Goal: Answer question/provide support: Share knowledge or assist other users

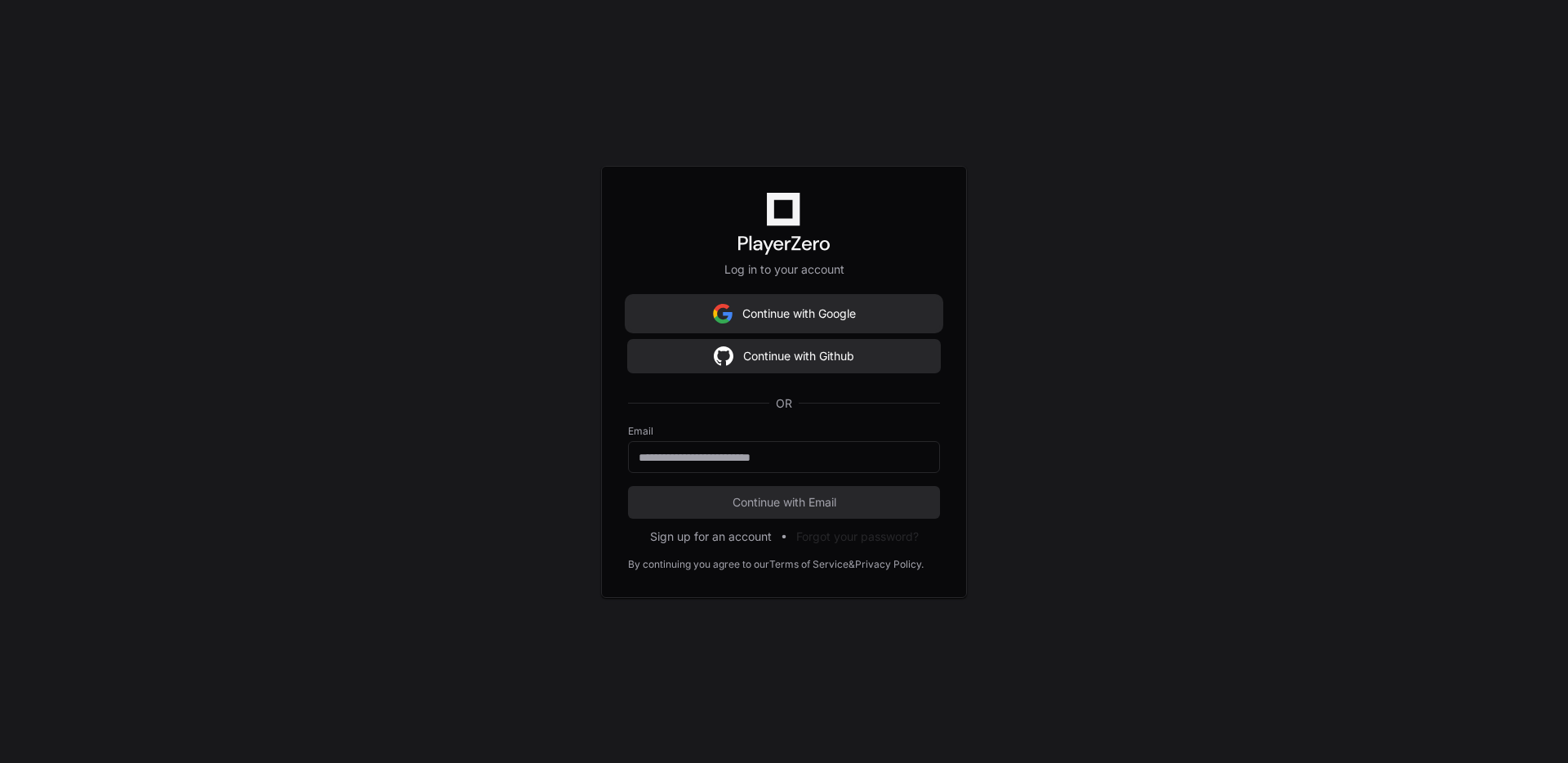
click at [737, 315] on button "Continue with Google" at bounding box center [784, 313] width 312 height 33
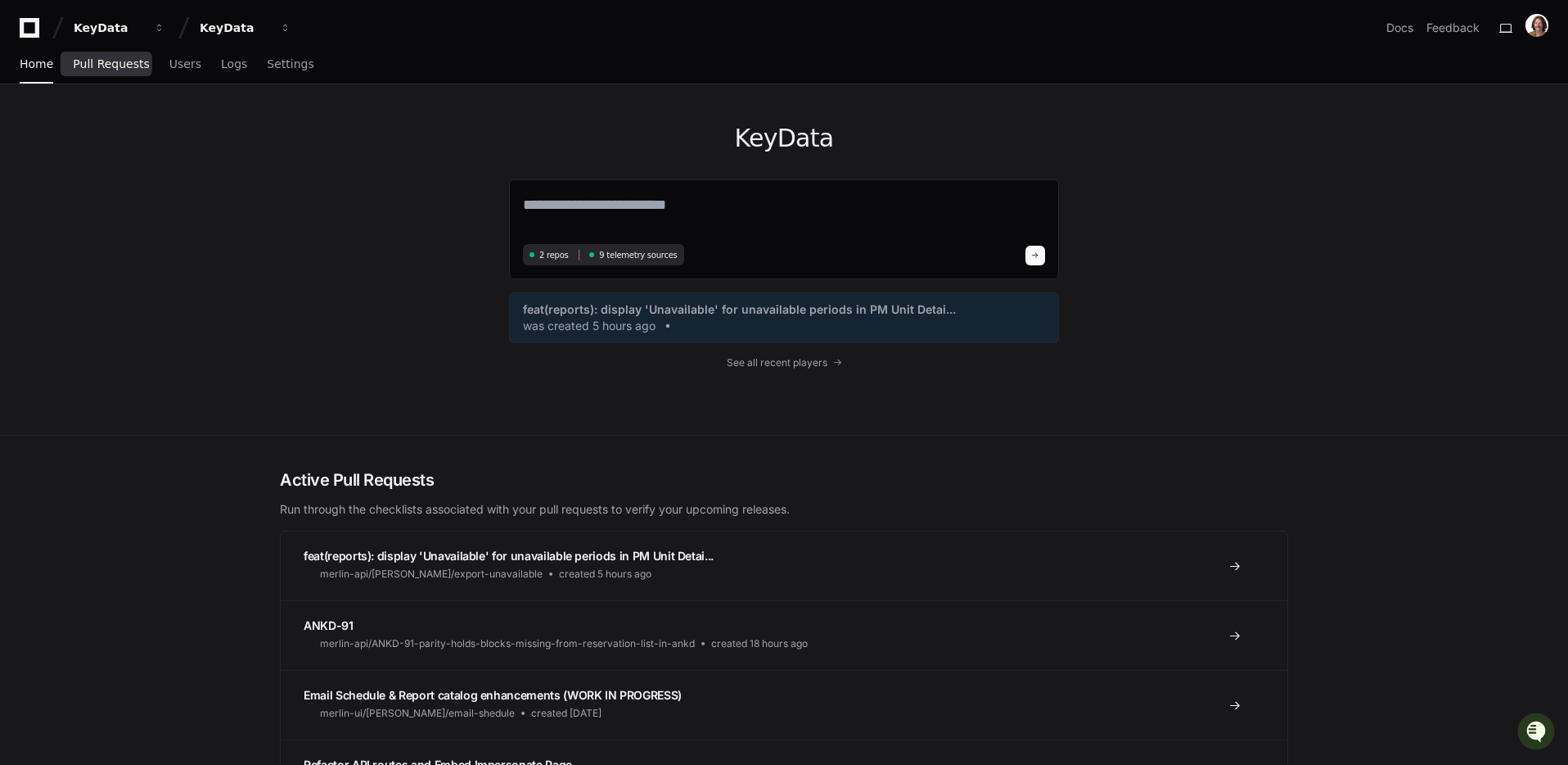
click at [78, 53] on link "Pull Requests" at bounding box center [111, 65] width 76 height 38
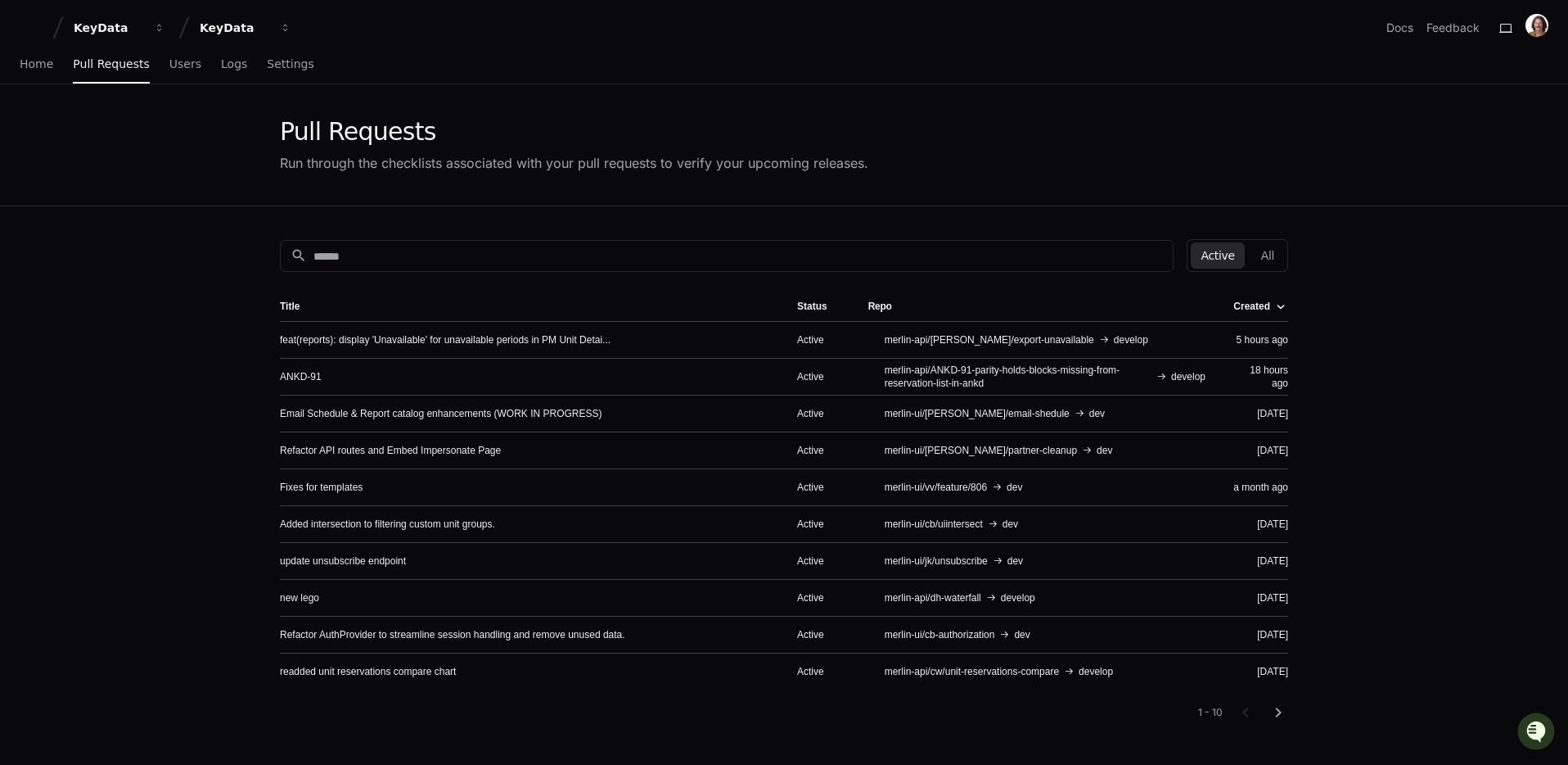
scroll to position [1, 0]
click at [442, 250] on input at bounding box center [738, 255] width 850 height 16
drag, startPoint x: 170, startPoint y: 53, endPoint x: 207, endPoint y: 76, distance: 43.6
click at [170, 53] on link "Users" at bounding box center [186, 64] width 32 height 38
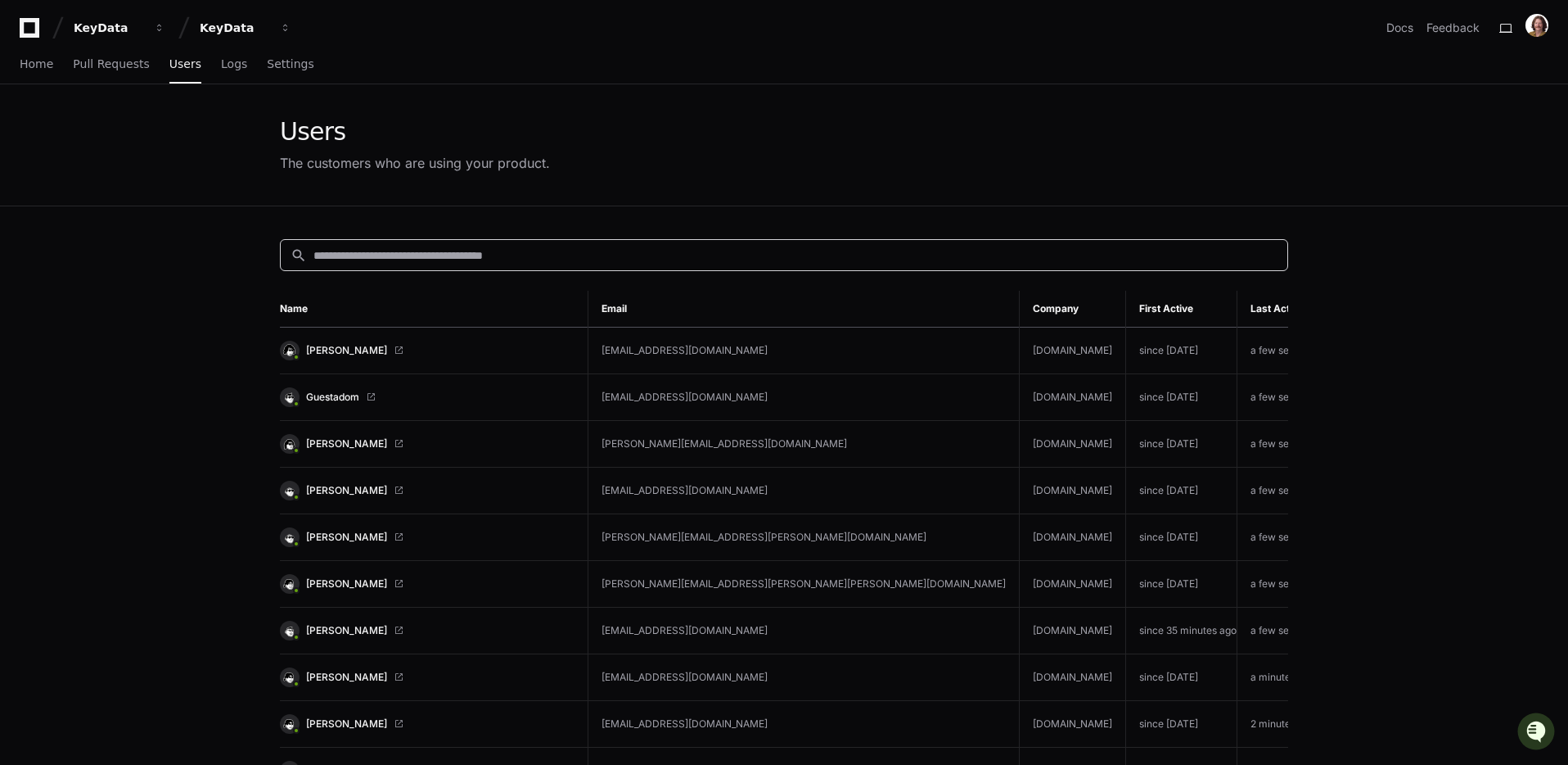
click at [527, 262] on input at bounding box center [795, 255] width 964 height 16
type input "*"
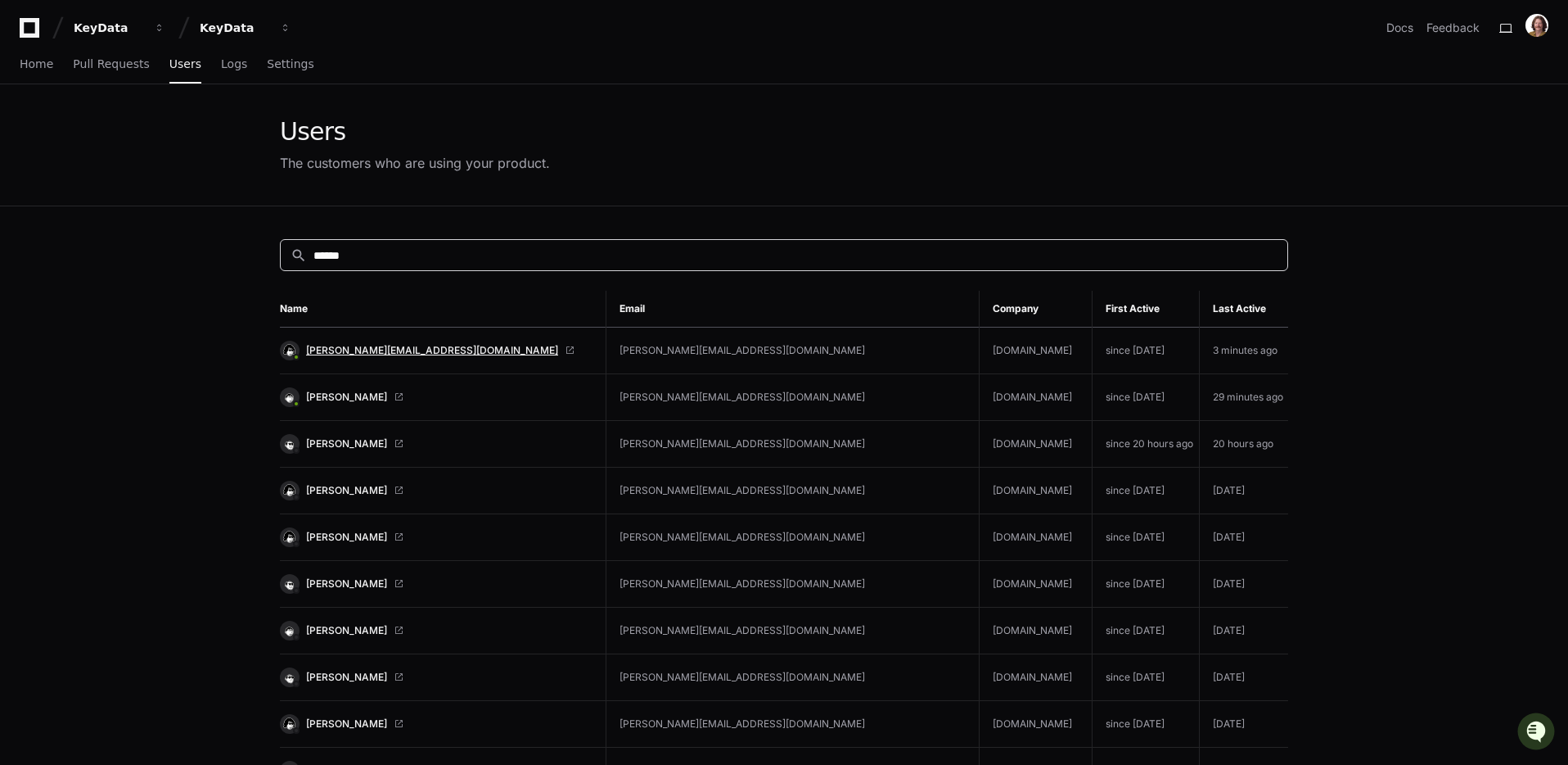
type input "******"
click at [385, 349] on span "[PERSON_NAME][EMAIL_ADDRESS][DOMAIN_NAME]" at bounding box center [433, 350] width 252 height 13
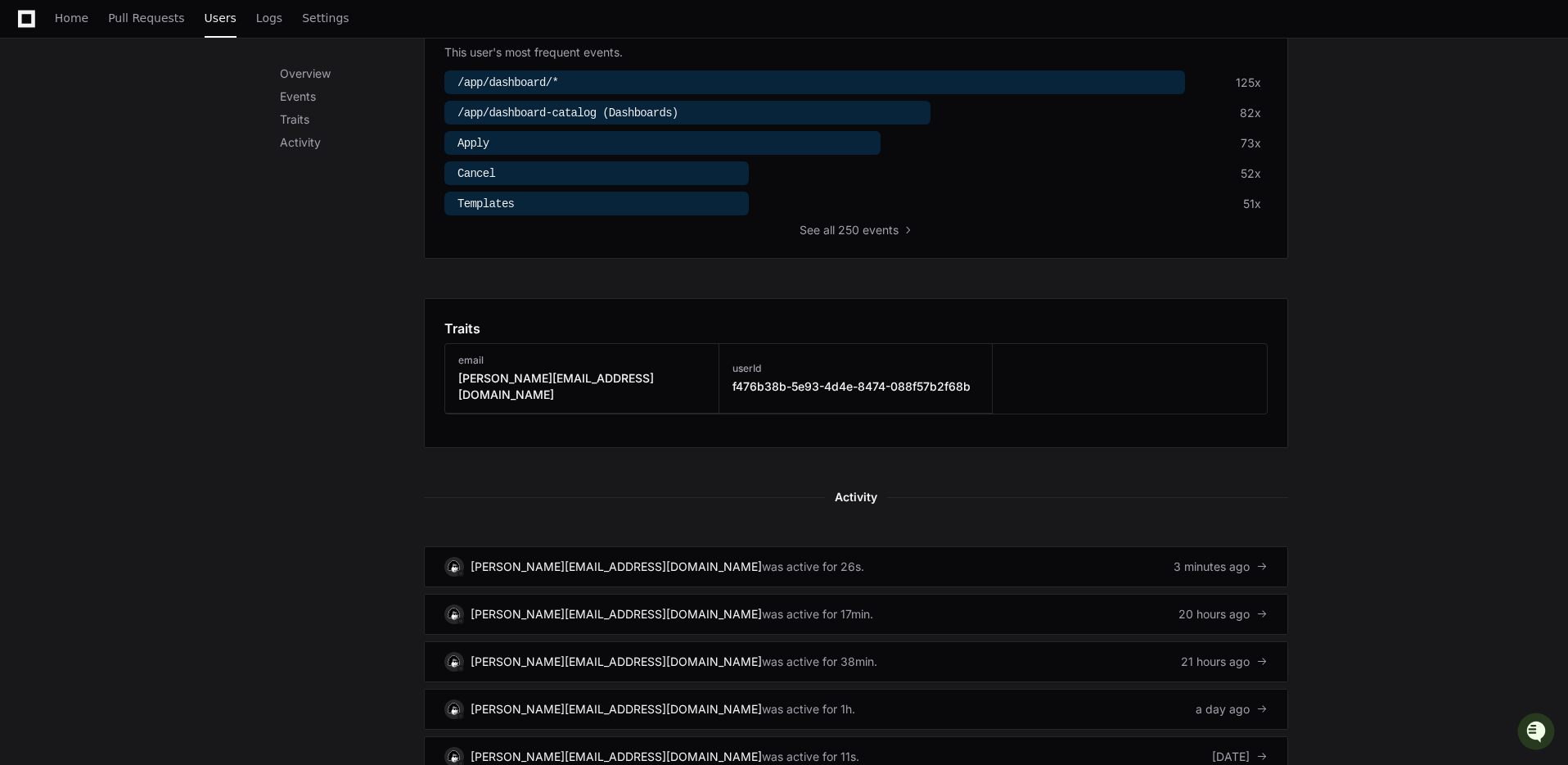
scroll to position [695, 0]
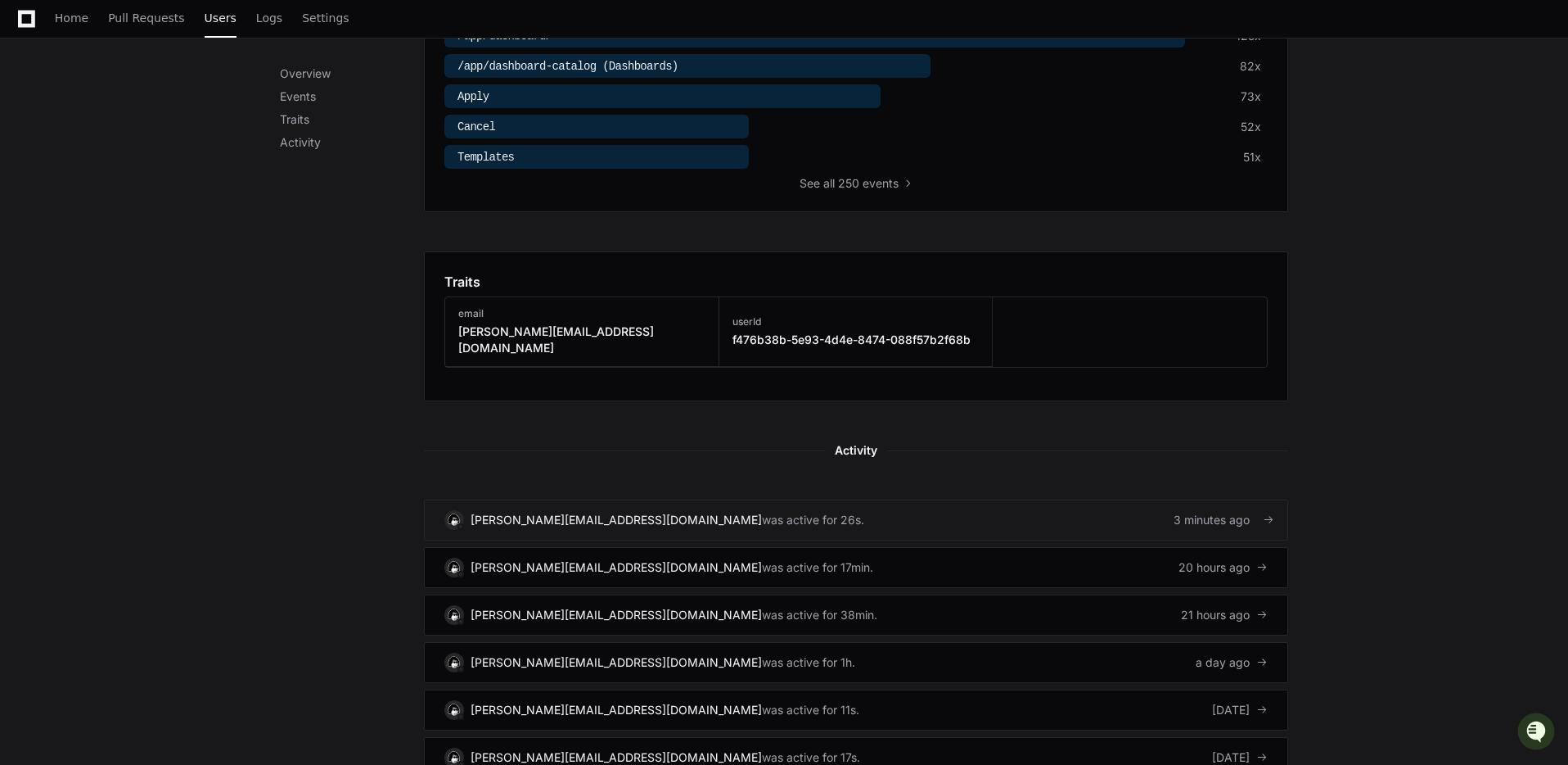
click at [660, 512] on div "[PERSON_NAME][EMAIL_ADDRESS][DOMAIN_NAME]" at bounding box center [616, 519] width 291 height 16
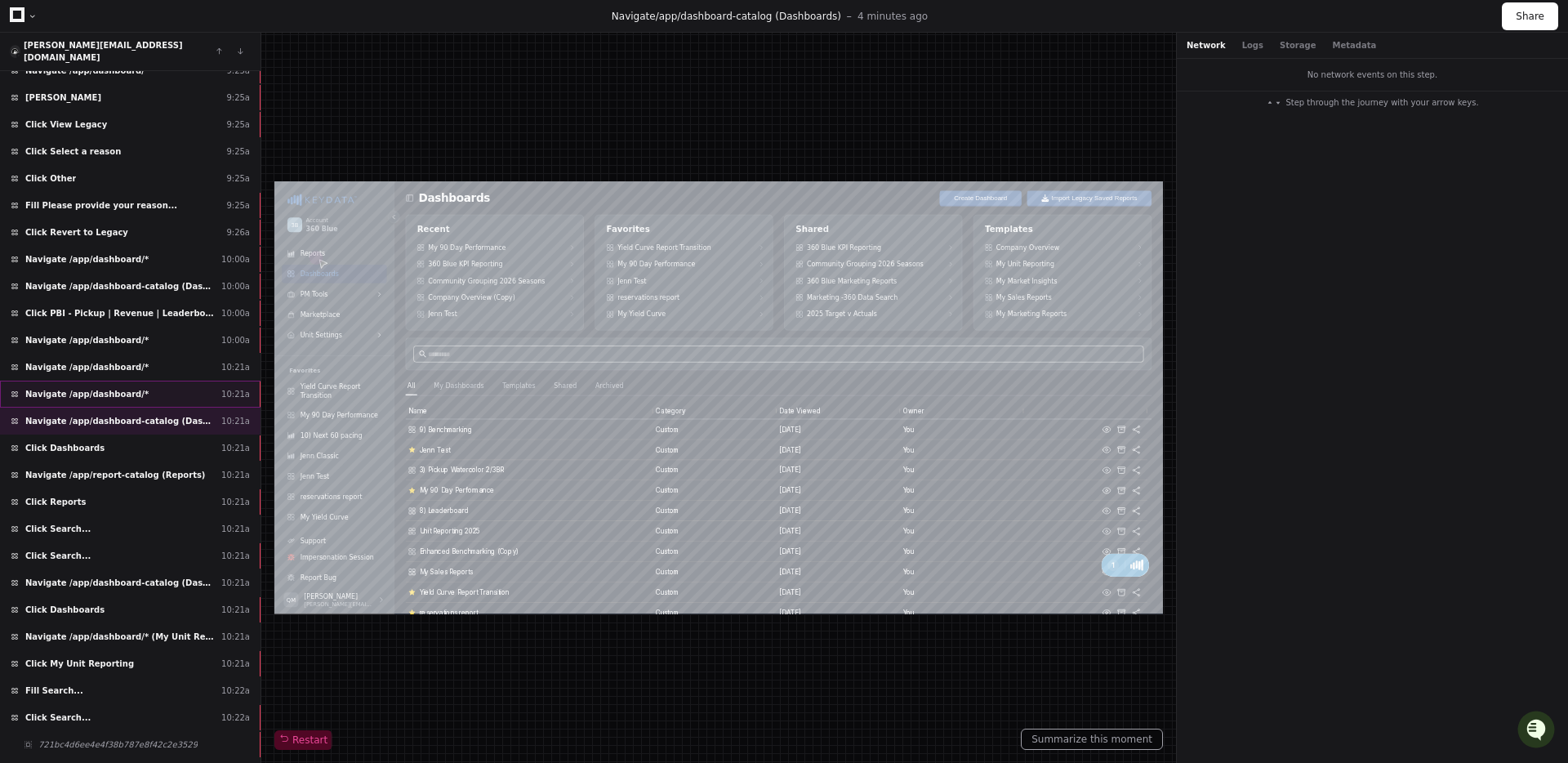
scroll to position [130, 0]
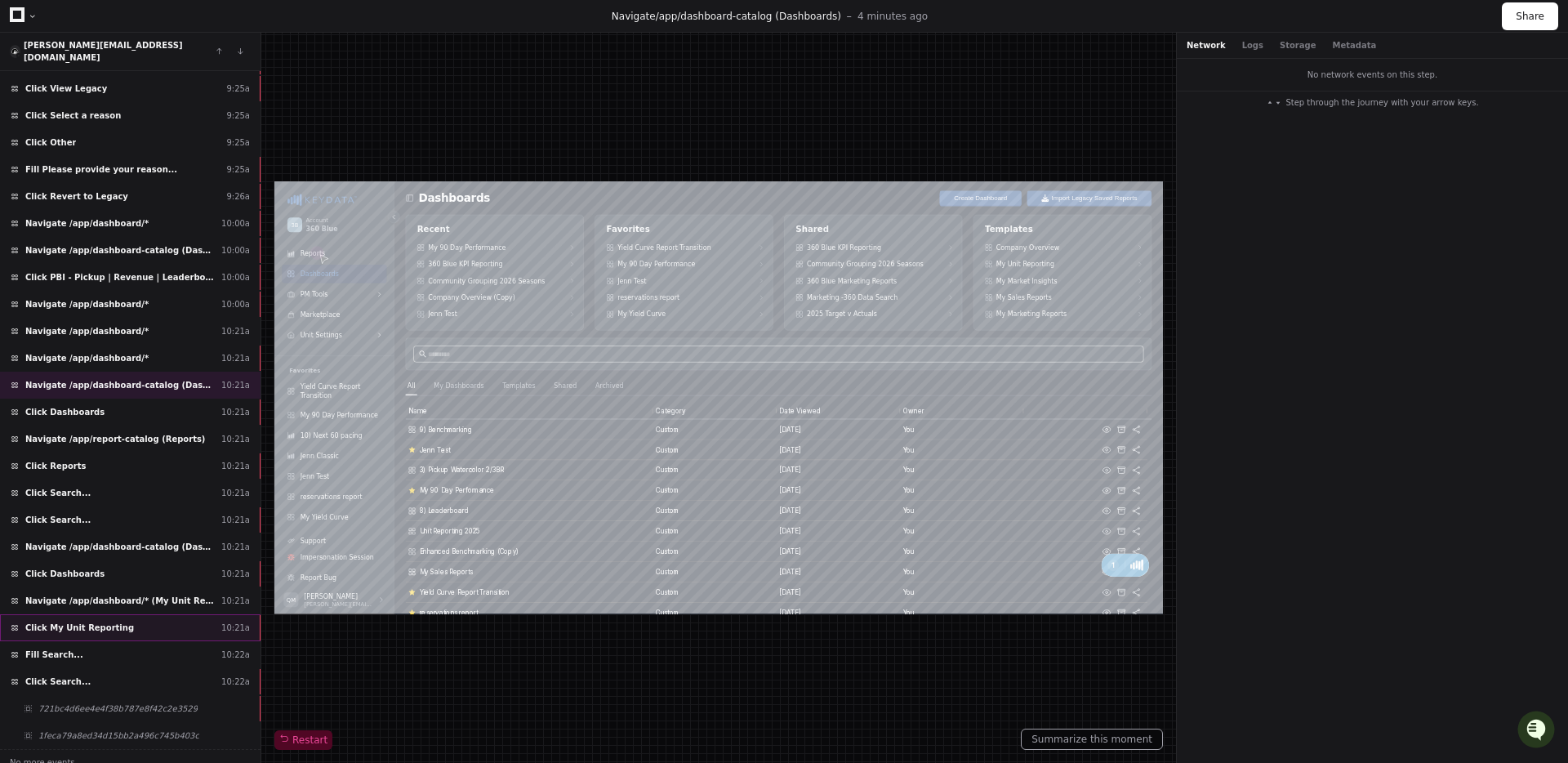
click at [152, 615] on div "Click My Unit Reporting 10:21a" at bounding box center [130, 628] width 260 height 27
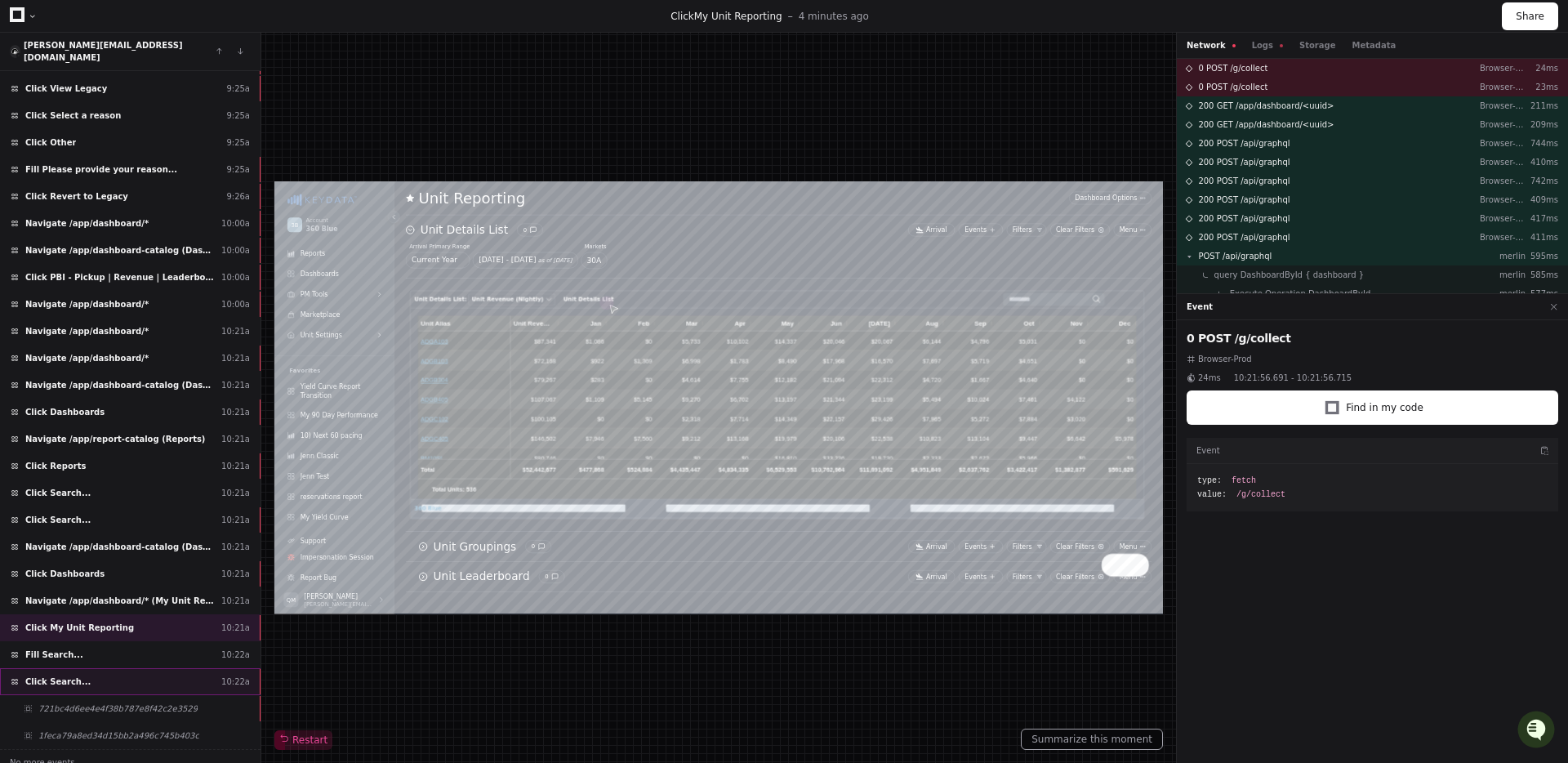
click at [146, 668] on div "Click Search... 10:22a" at bounding box center [130, 682] width 260 height 27
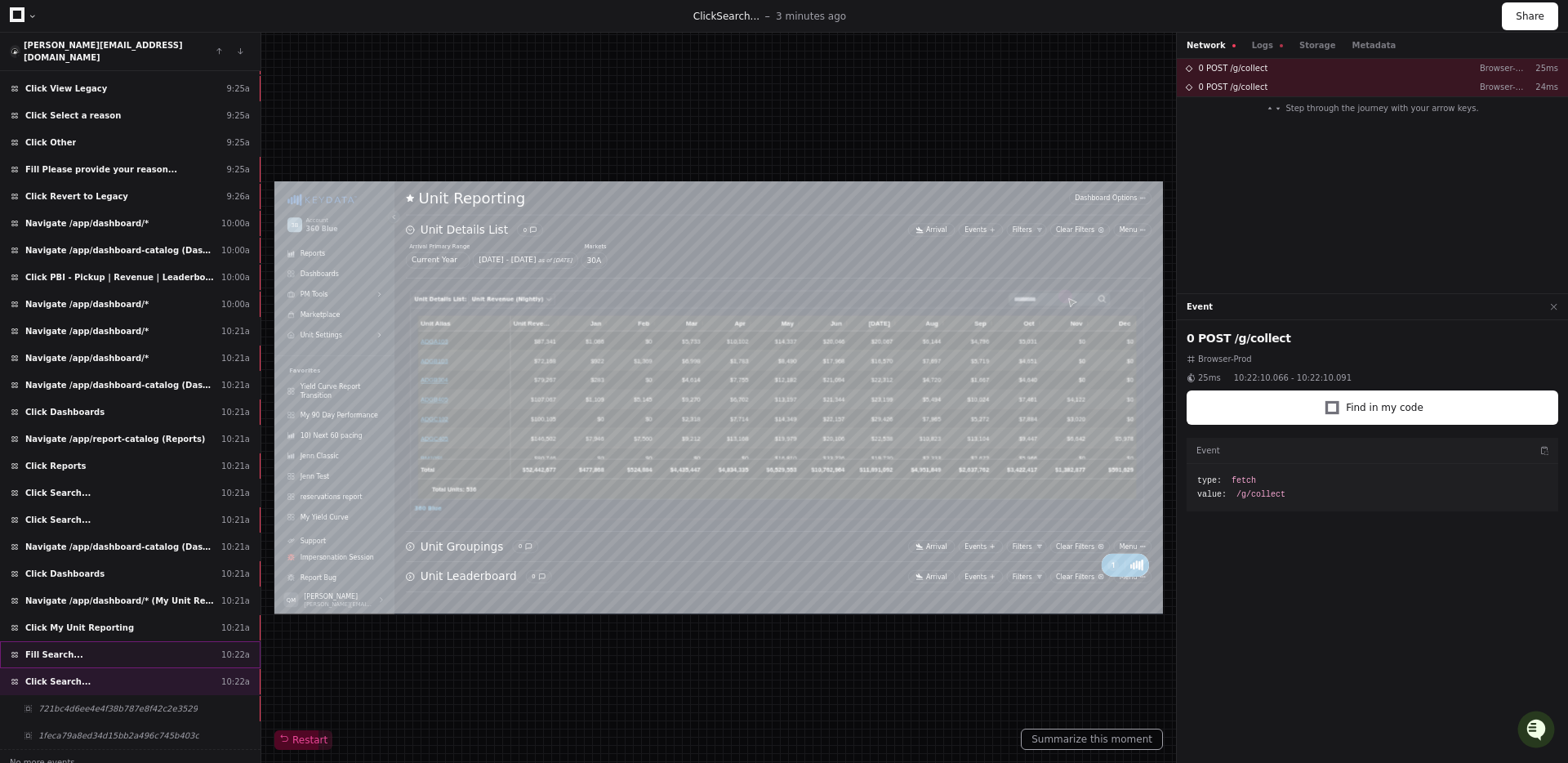
type input "******"
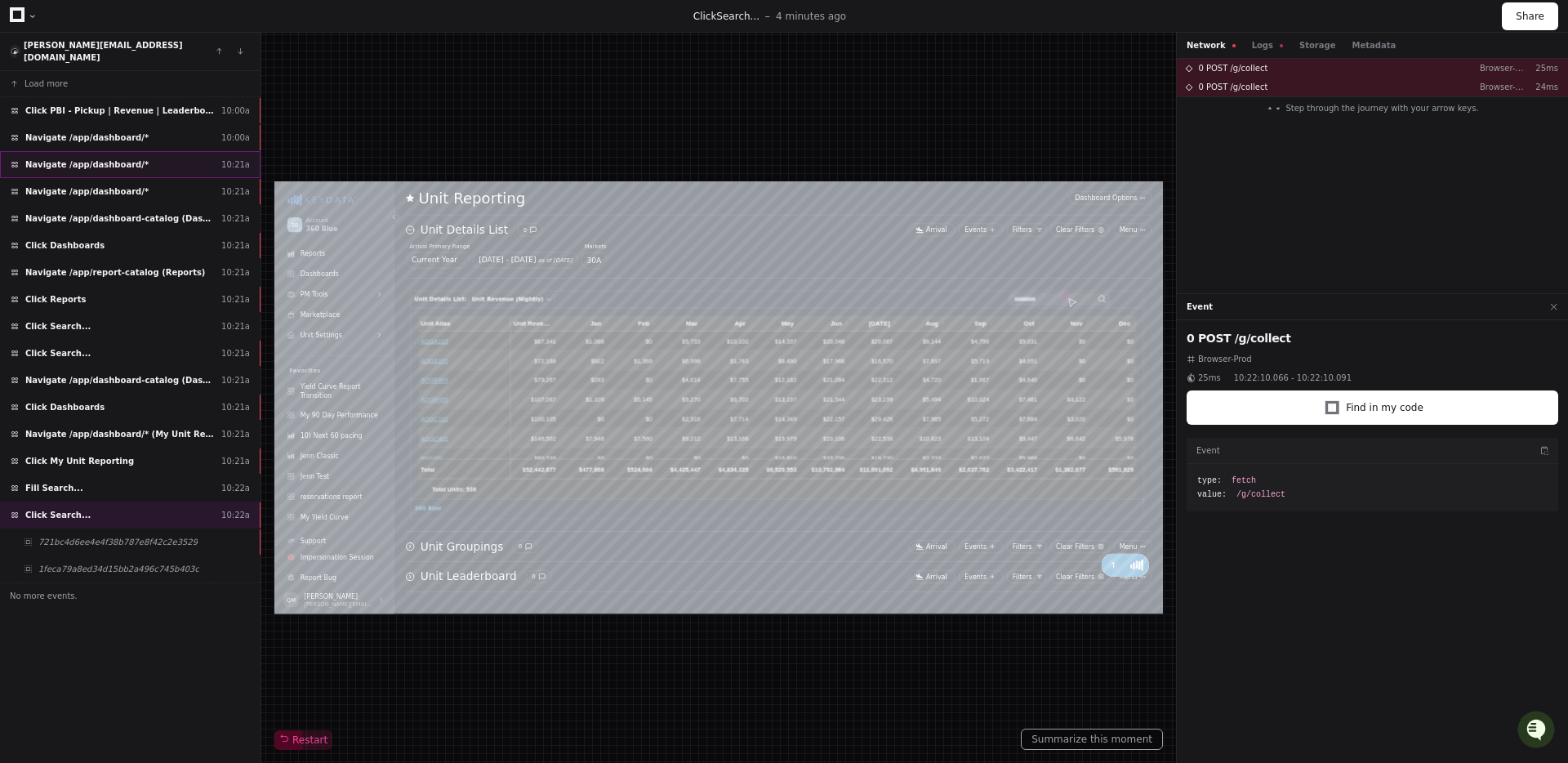
type input "******"
click at [127, 449] on div "Click My Unit Reporting 10:21a" at bounding box center [130, 461] width 260 height 27
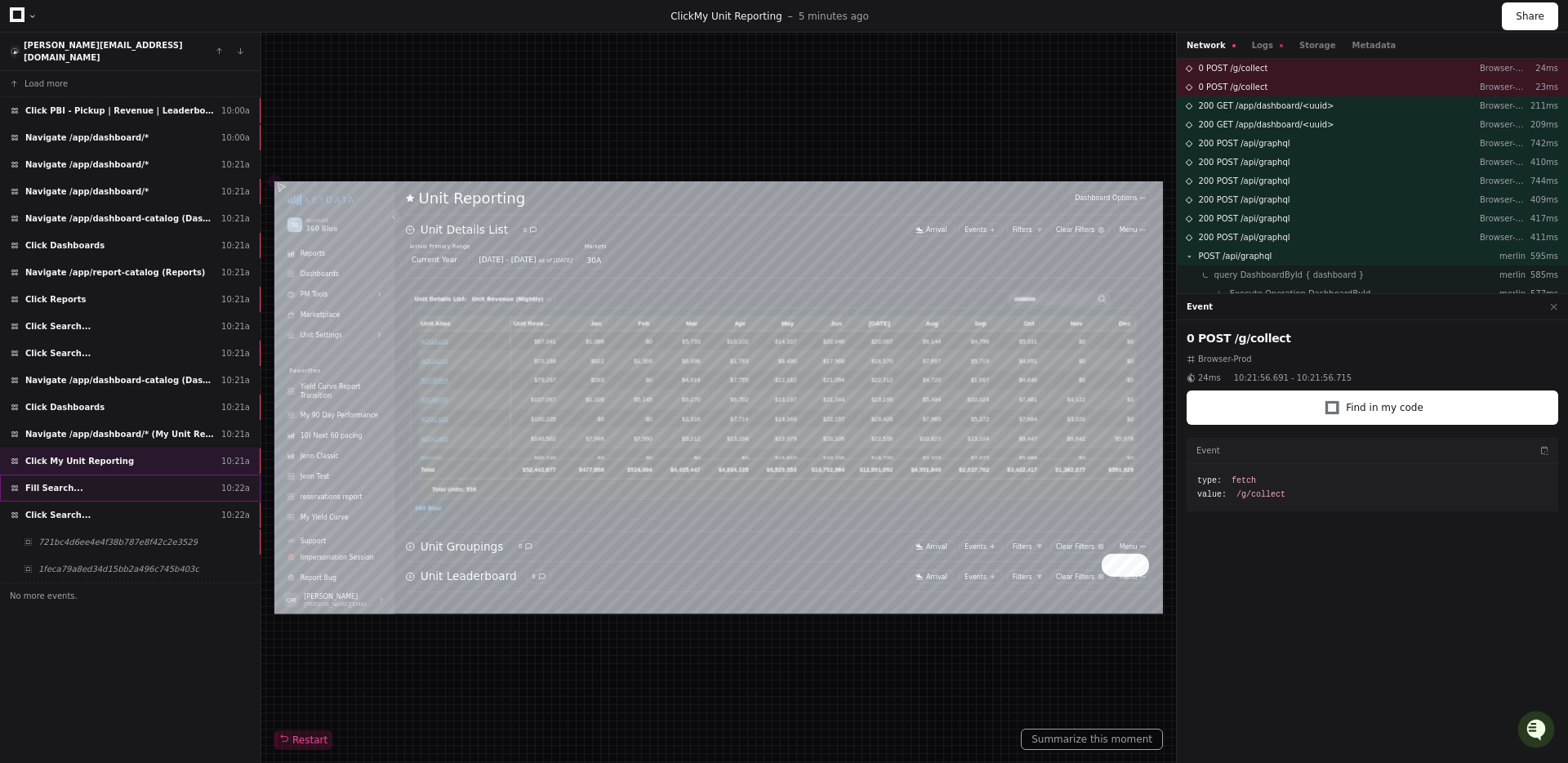
click at [83, 474] on div "Fill Search... 10:22a" at bounding box center [130, 488] width 260 height 27
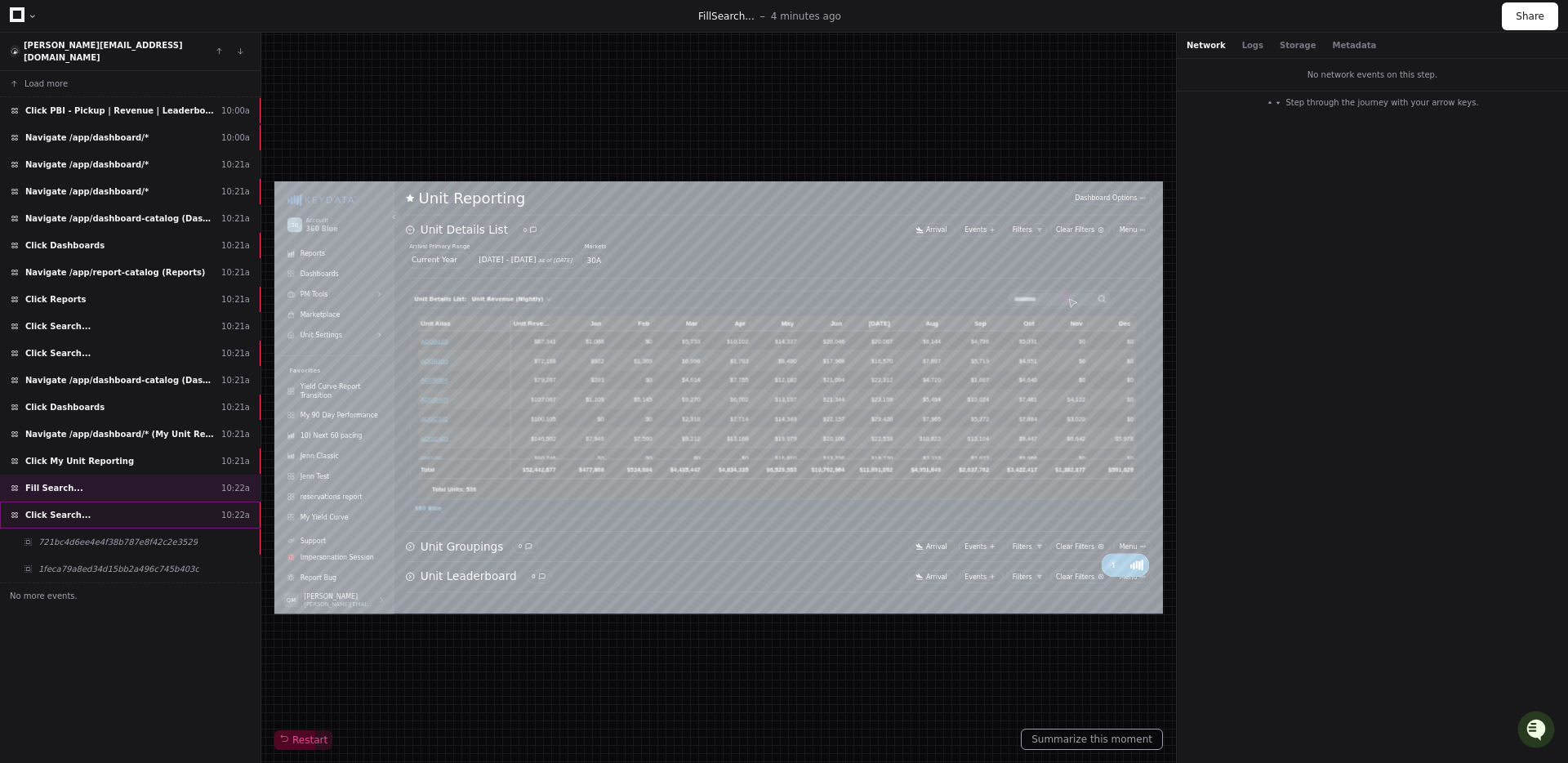
click at [86, 508] on div "Click Search... 10:22a" at bounding box center [130, 515] width 260 height 27
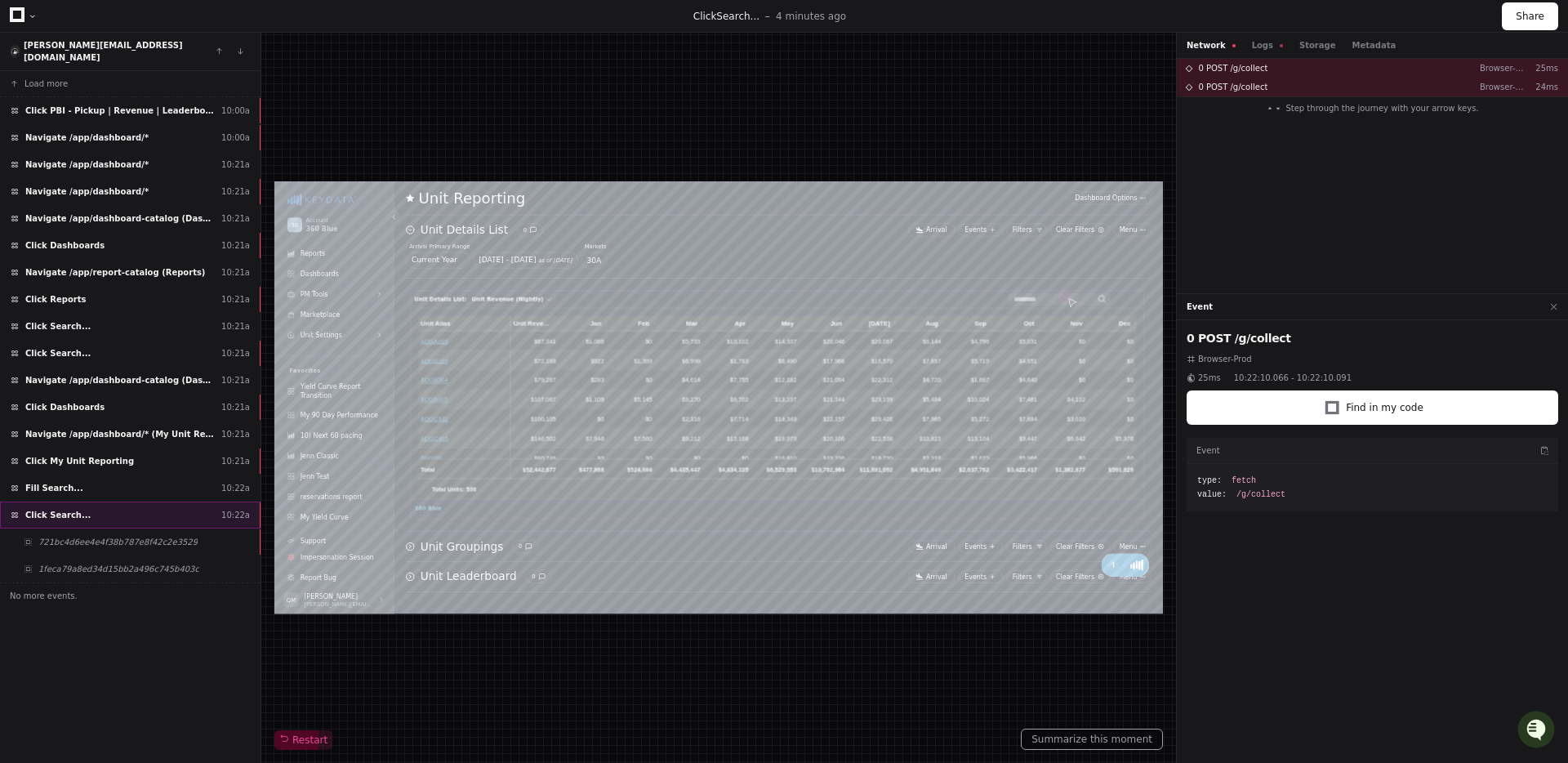
type input "******"
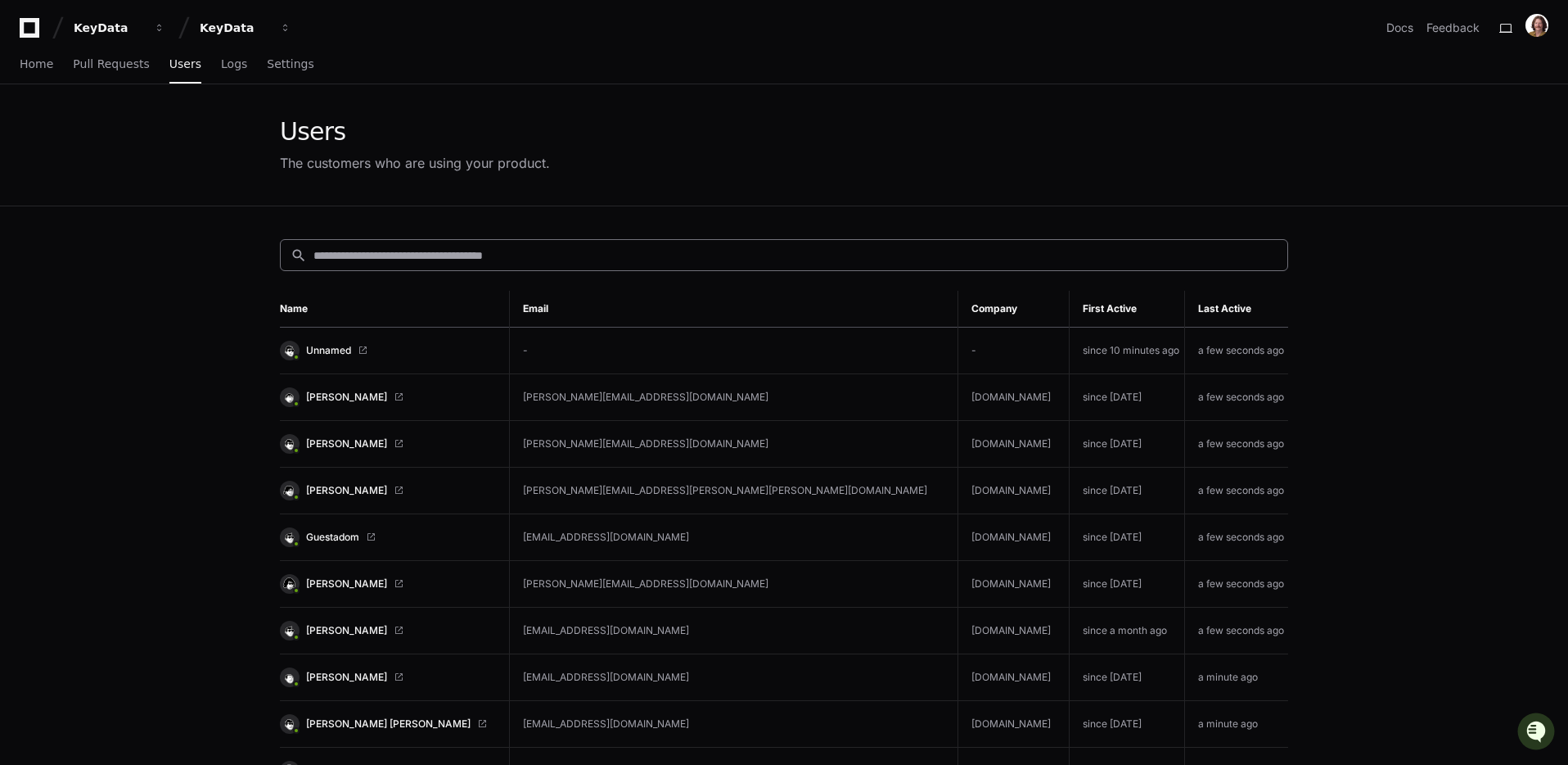
click at [678, 250] on input at bounding box center [795, 255] width 964 height 16
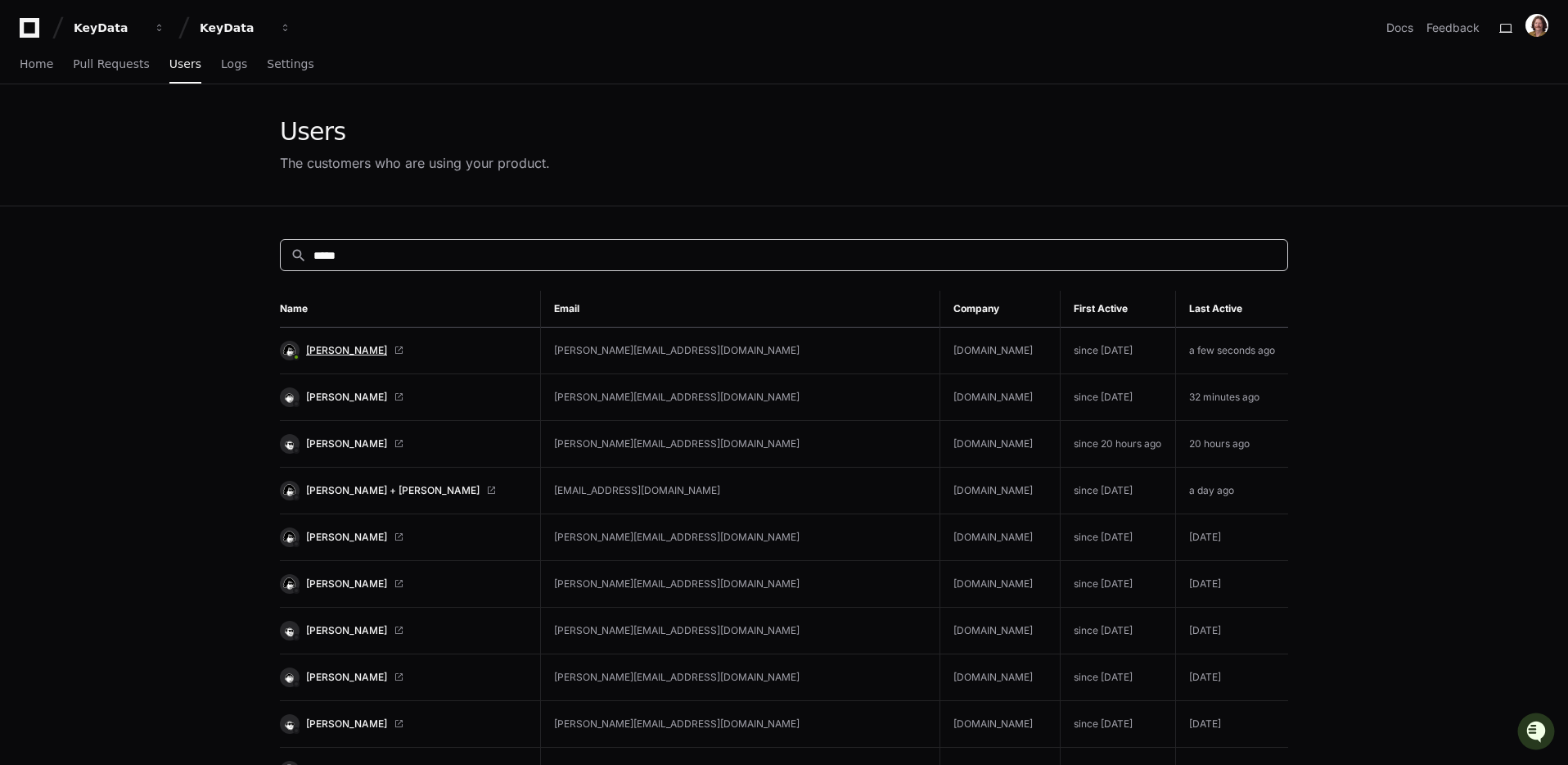
type input "*****"
click at [369, 355] on span "[PERSON_NAME]" at bounding box center [346, 350] width 81 height 13
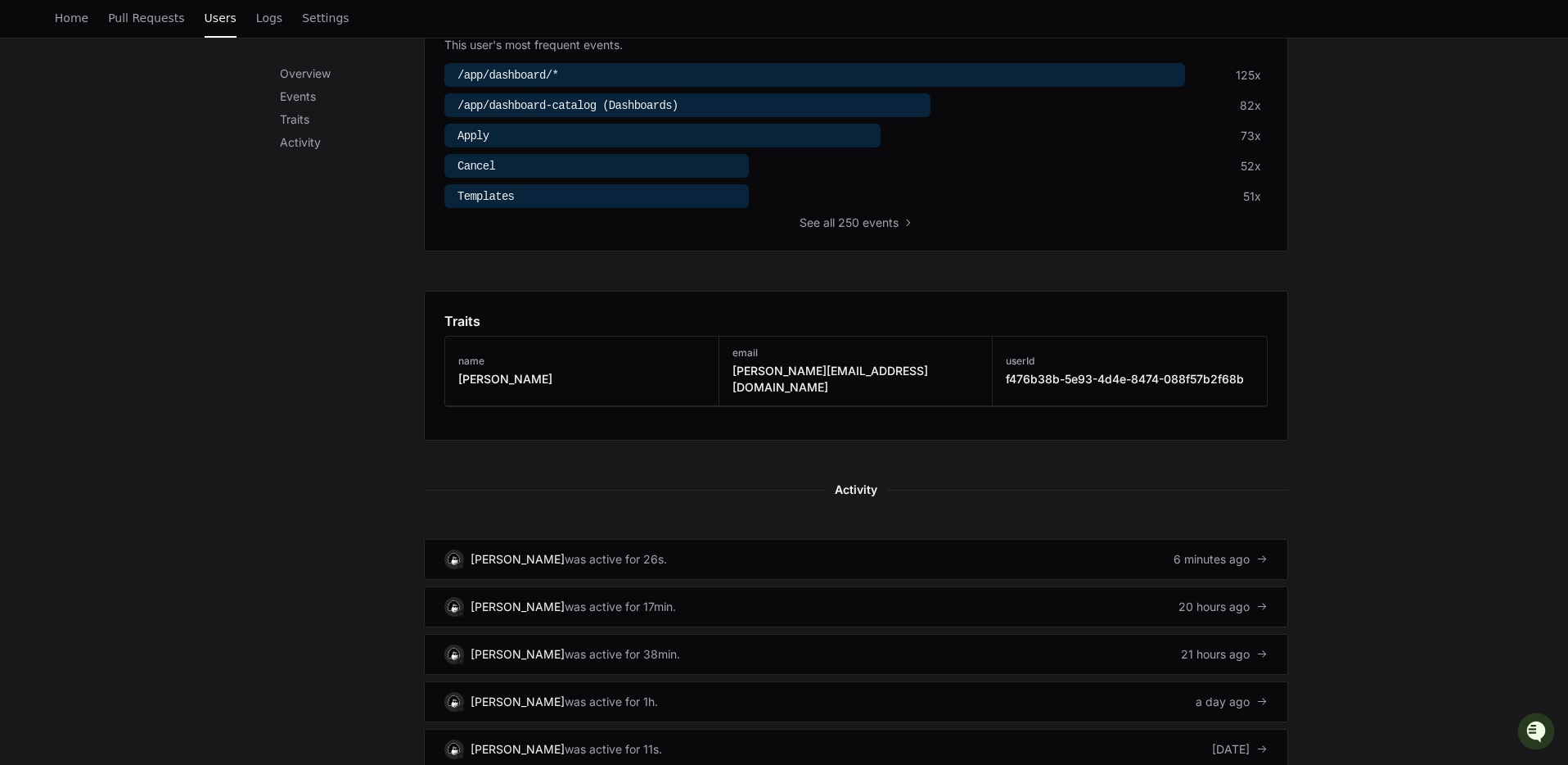
scroll to position [660, 0]
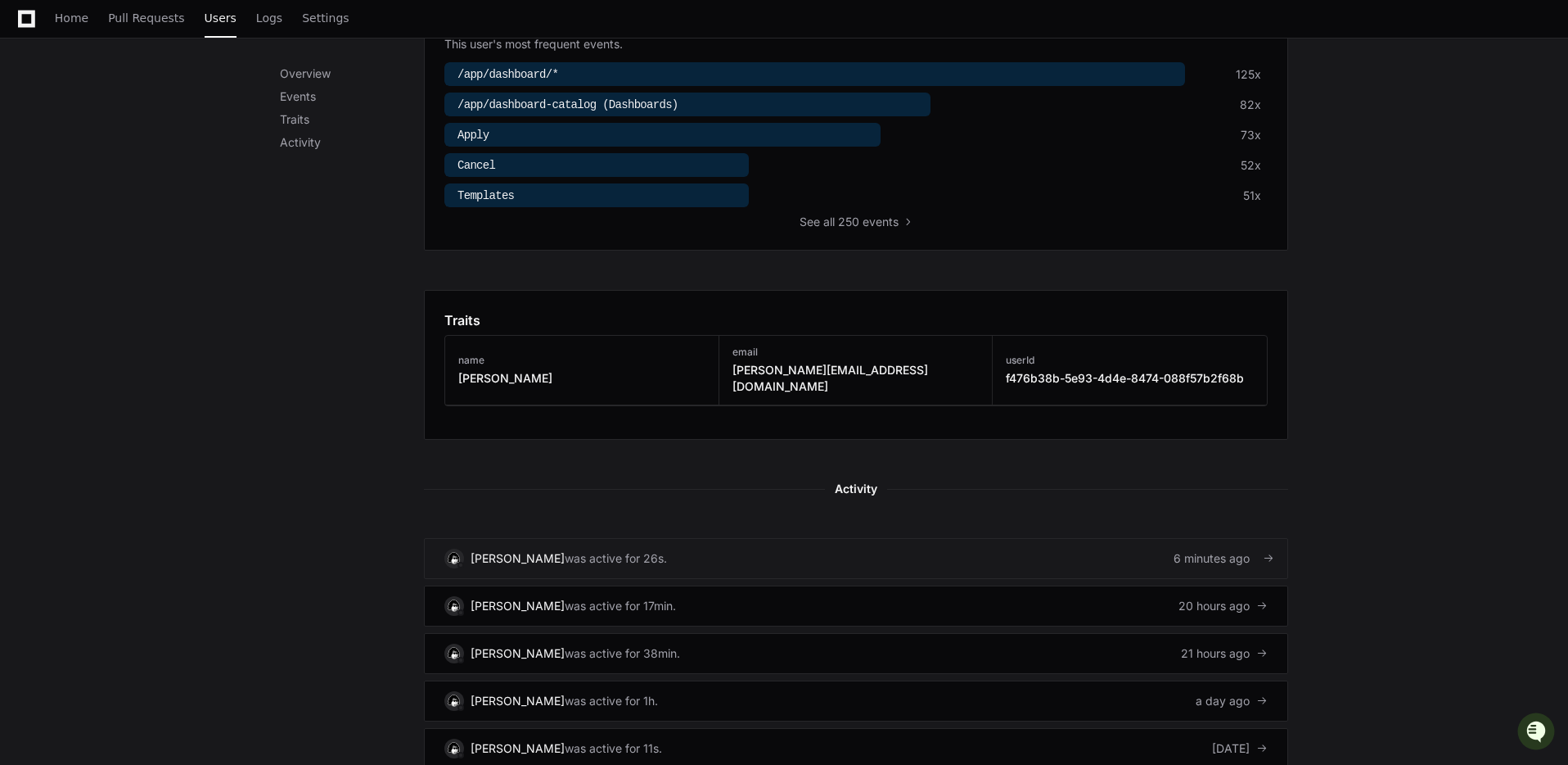
click at [586, 550] on div "was active for 26s." at bounding box center [616, 558] width 102 height 16
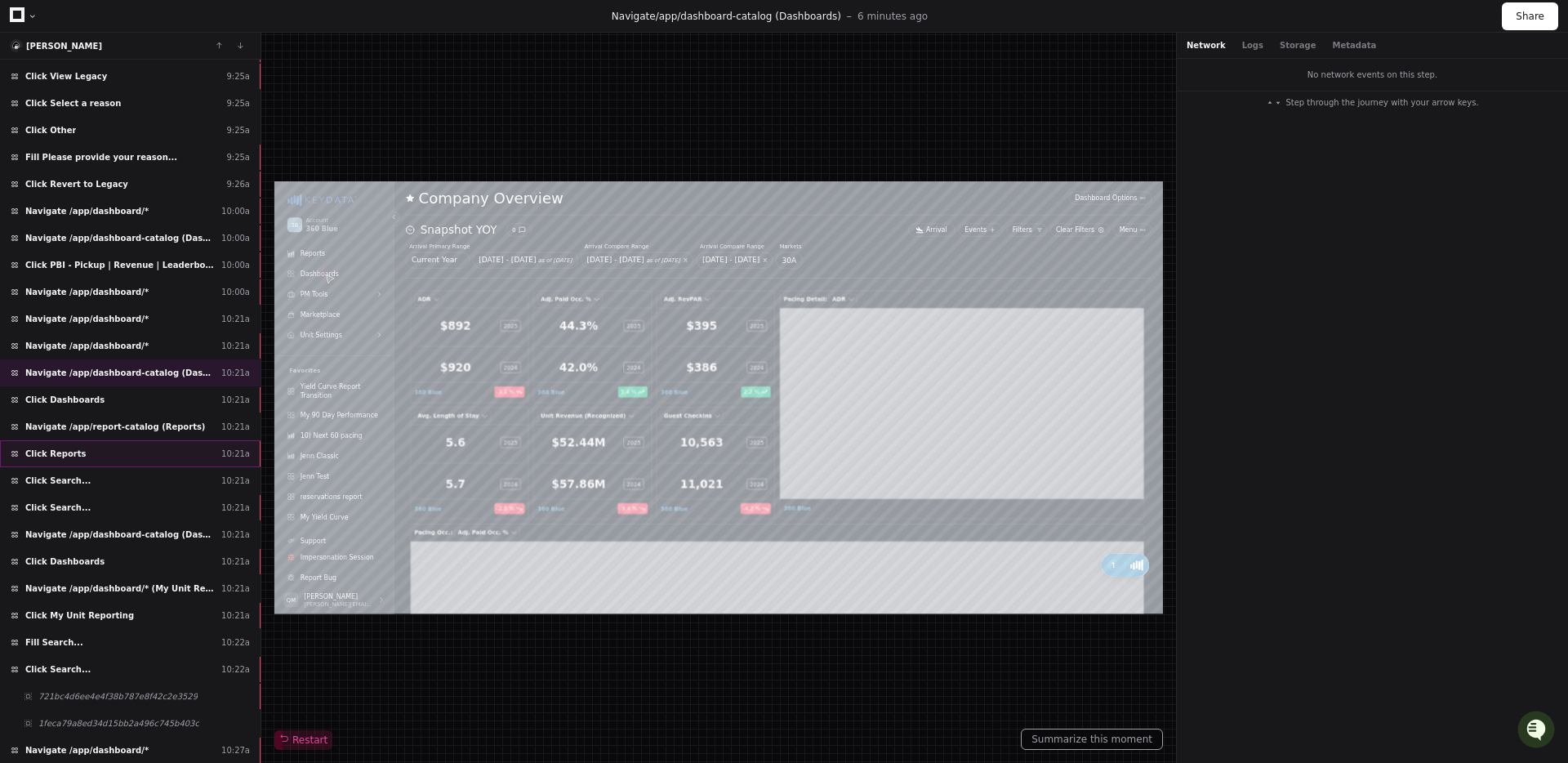
scroll to position [157, 0]
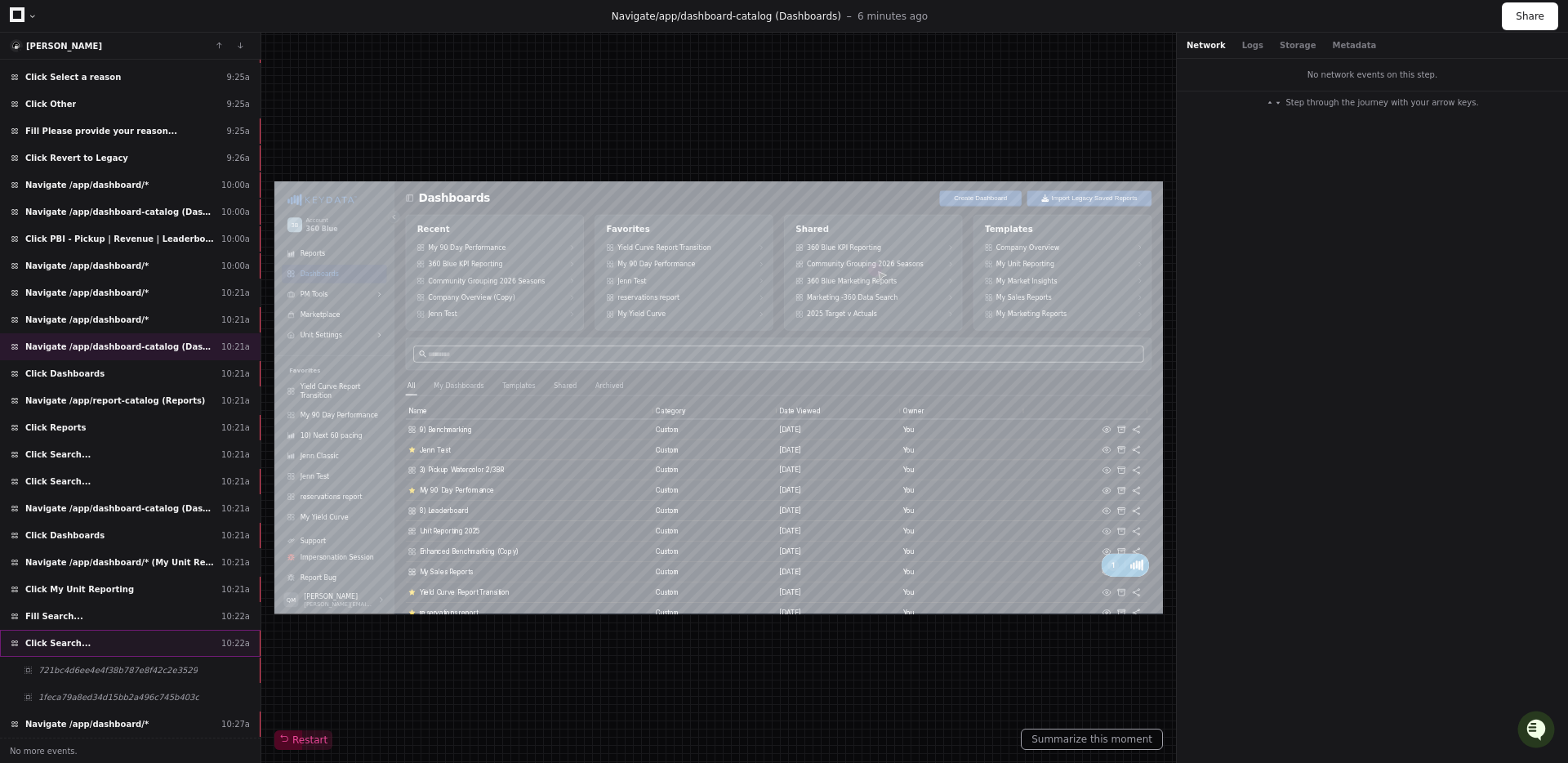
click at [117, 637] on div "Click Search... 10:22a" at bounding box center [130, 643] width 260 height 27
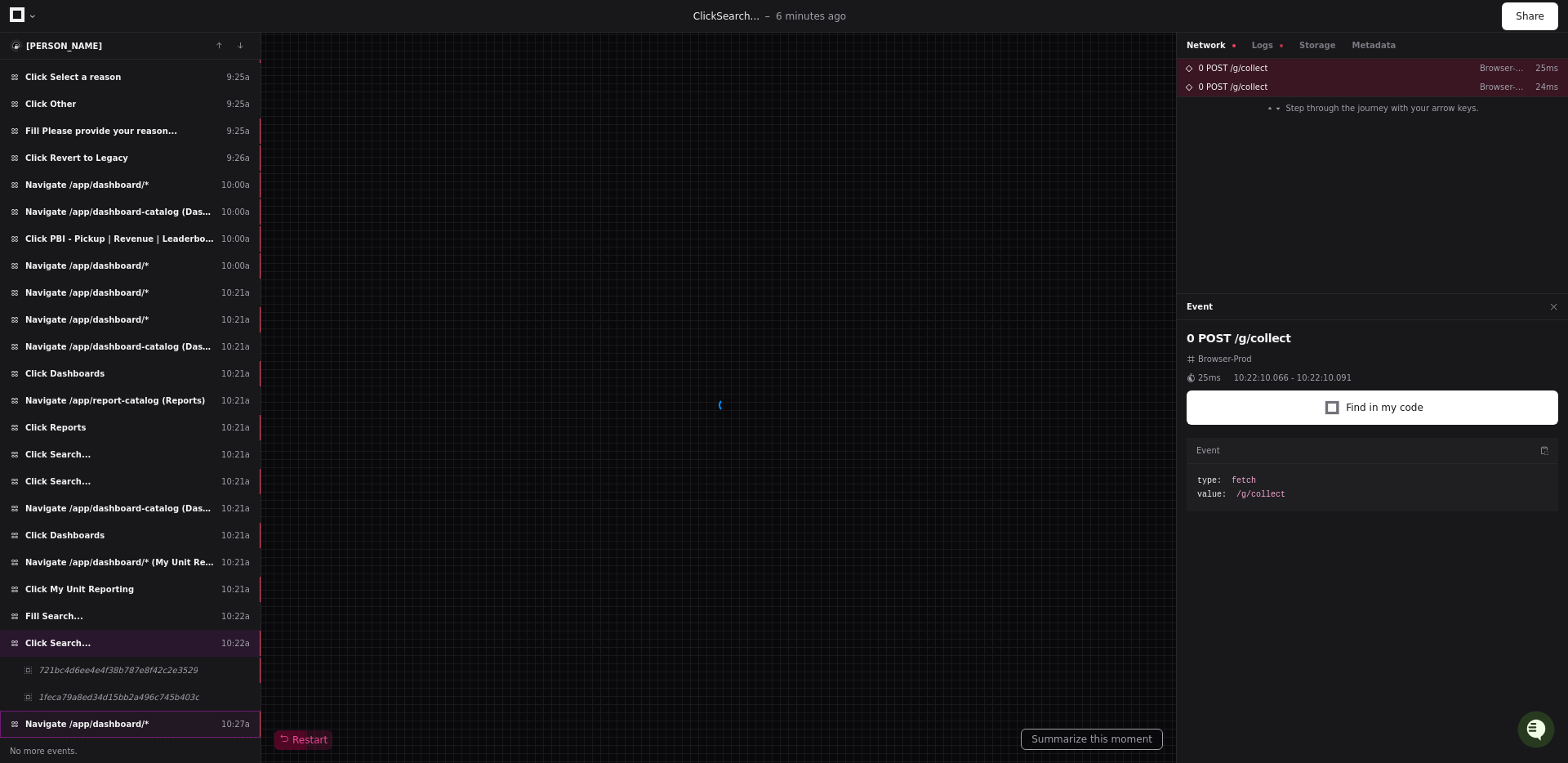
click at [114, 718] on span "Navigate /app/dashboard/*" at bounding box center [87, 723] width 123 height 12
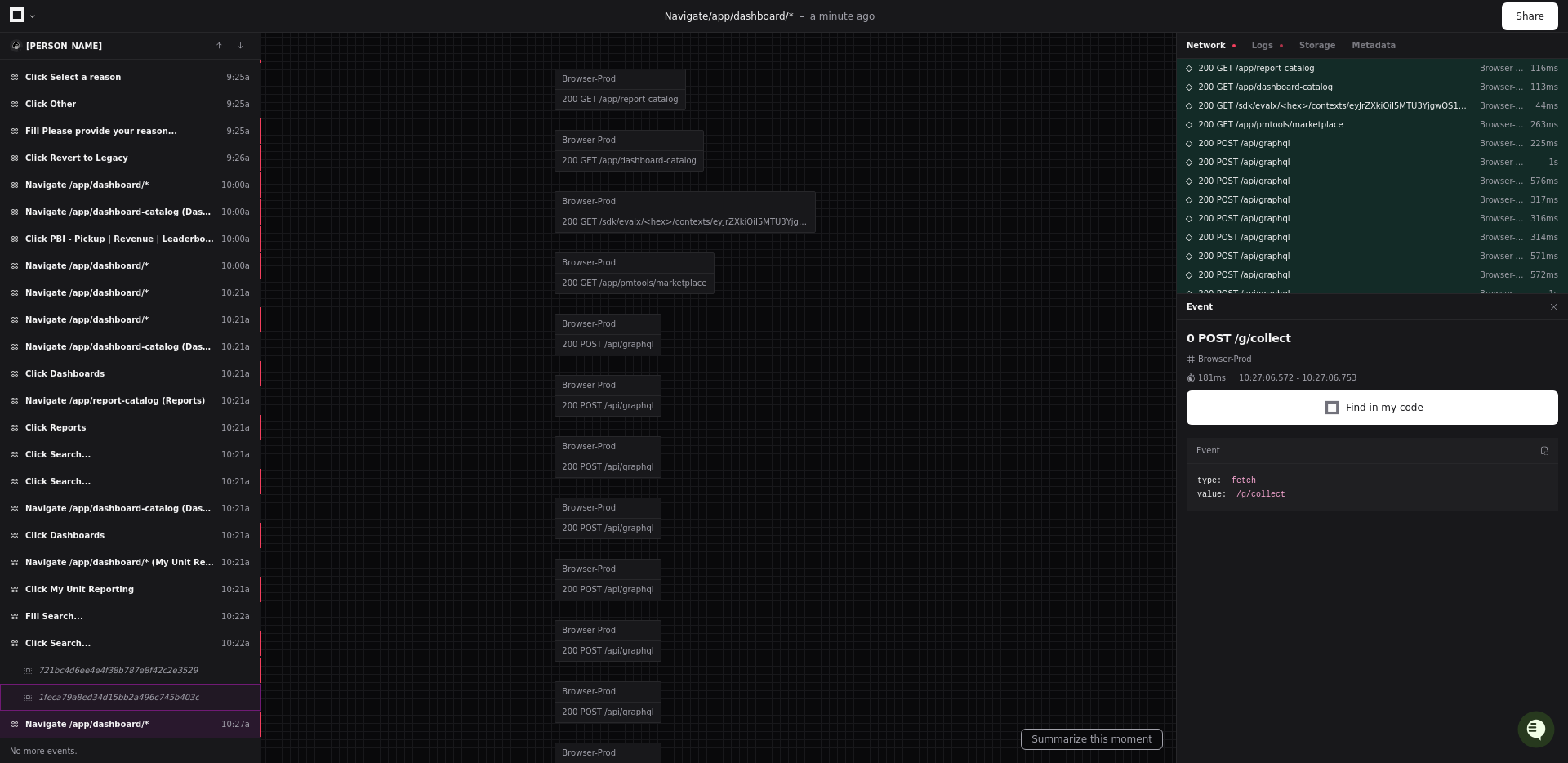
click at [152, 696] on span "1feca79a8ed34d15bb2a496c745b403c" at bounding box center [119, 697] width 161 height 12
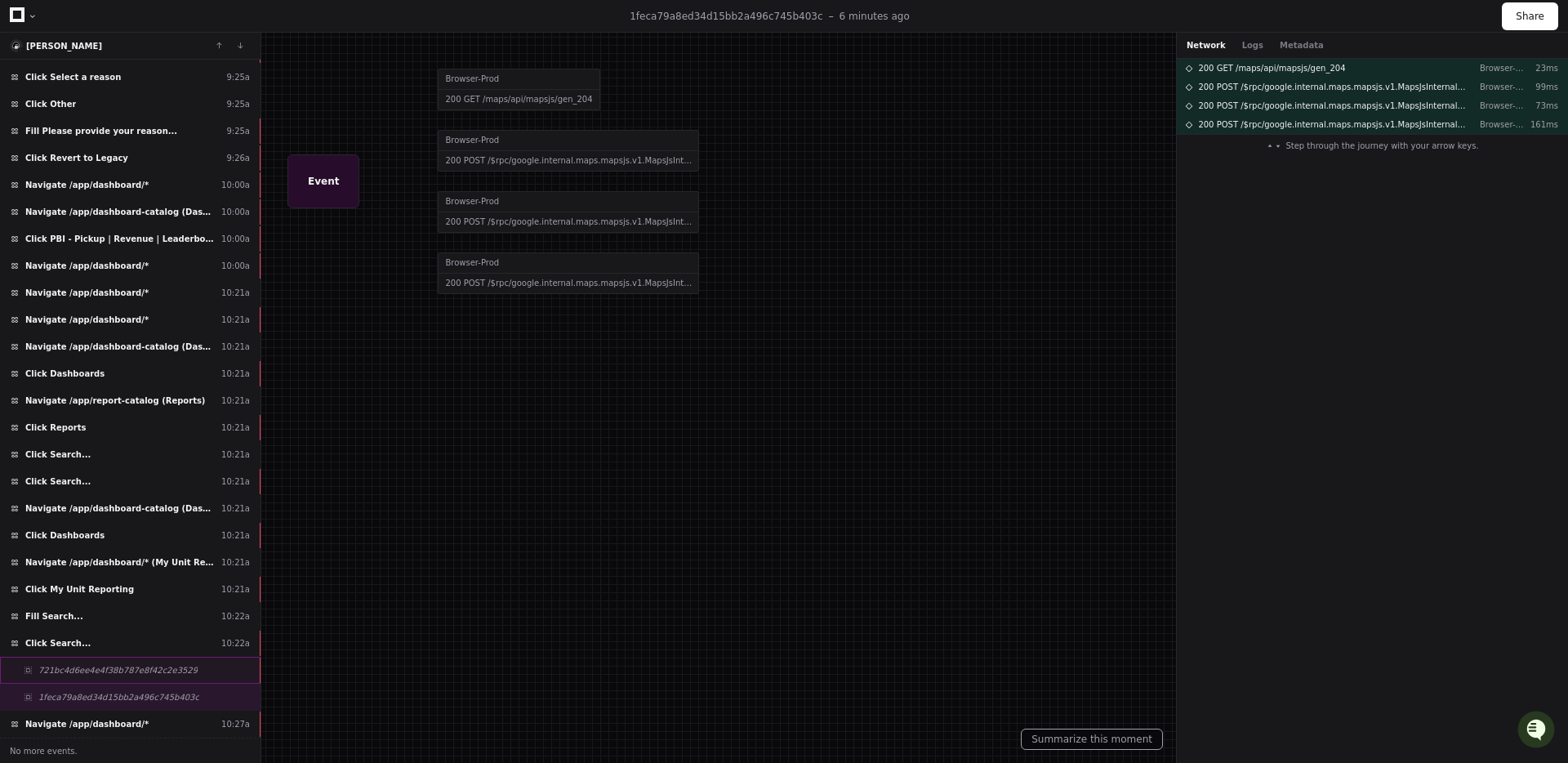
click at [157, 668] on span "721bc4d6ee4e4f38b787e8f42c2e3529" at bounding box center [118, 670] width 159 height 12
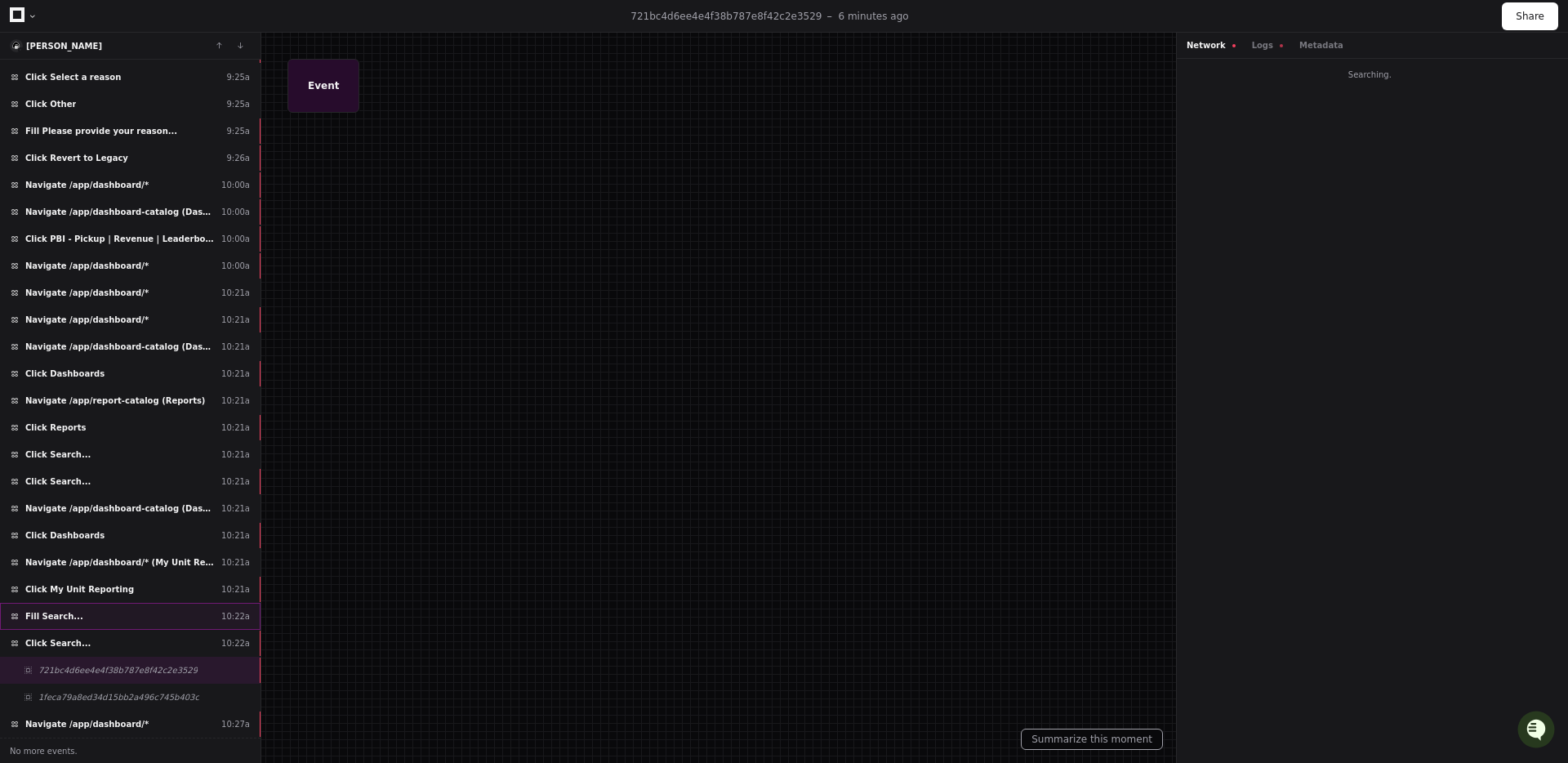
click at [140, 628] on div "Fill Search... 10:22a" at bounding box center [130, 616] width 260 height 27
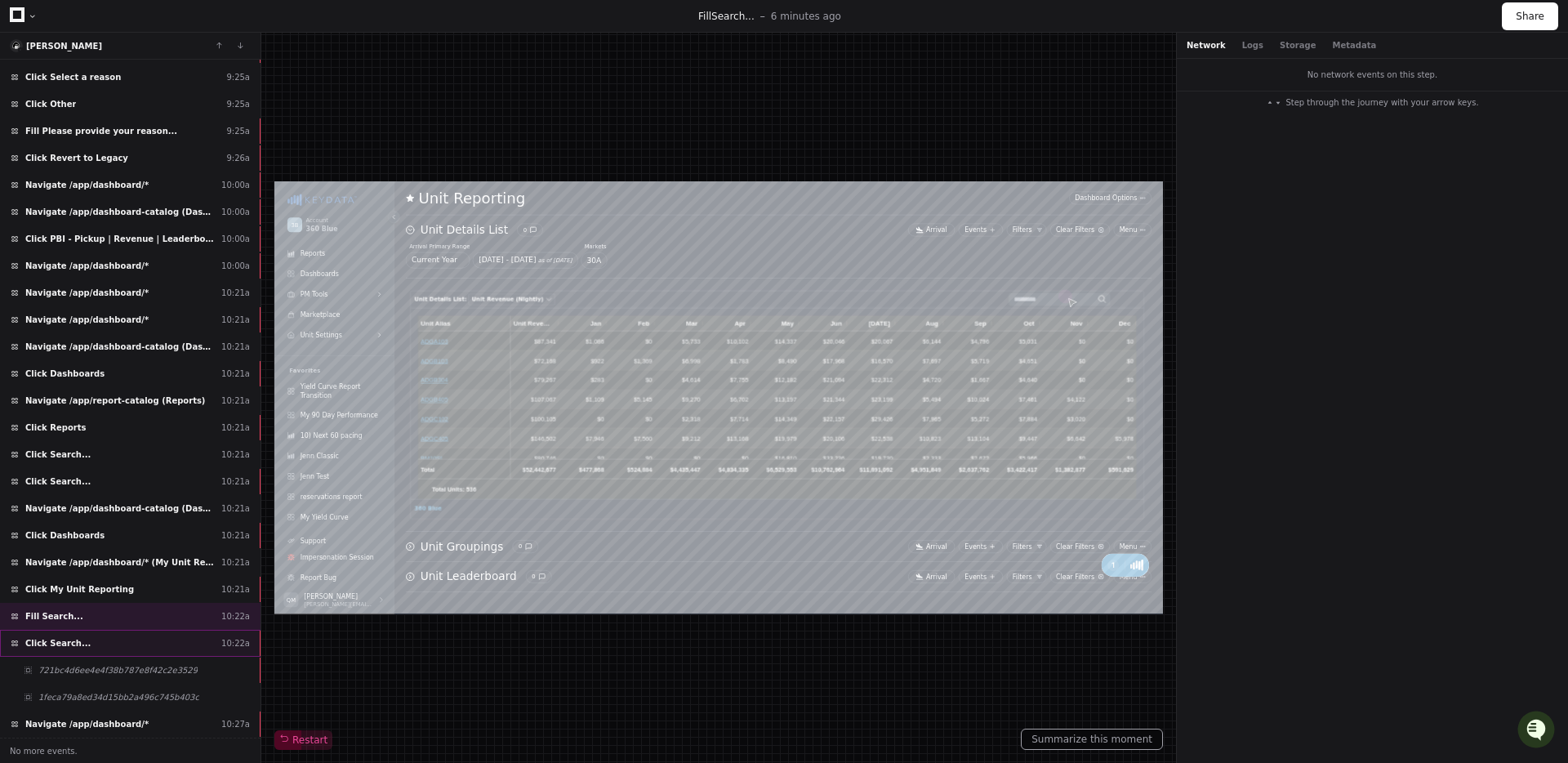
type input "******"
click at [132, 640] on div "Click Search... 10:22a" at bounding box center [130, 643] width 260 height 27
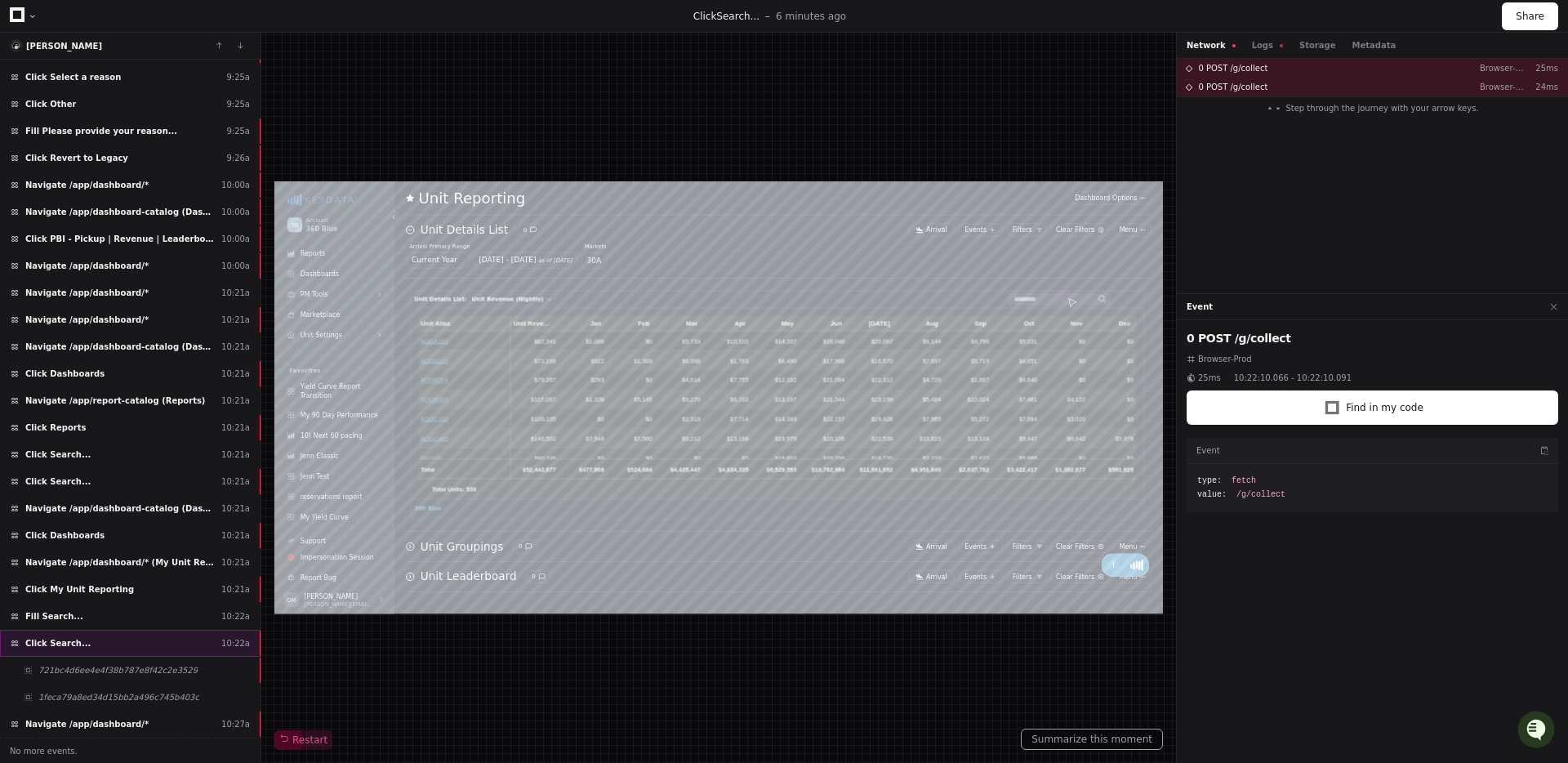
type input "******"
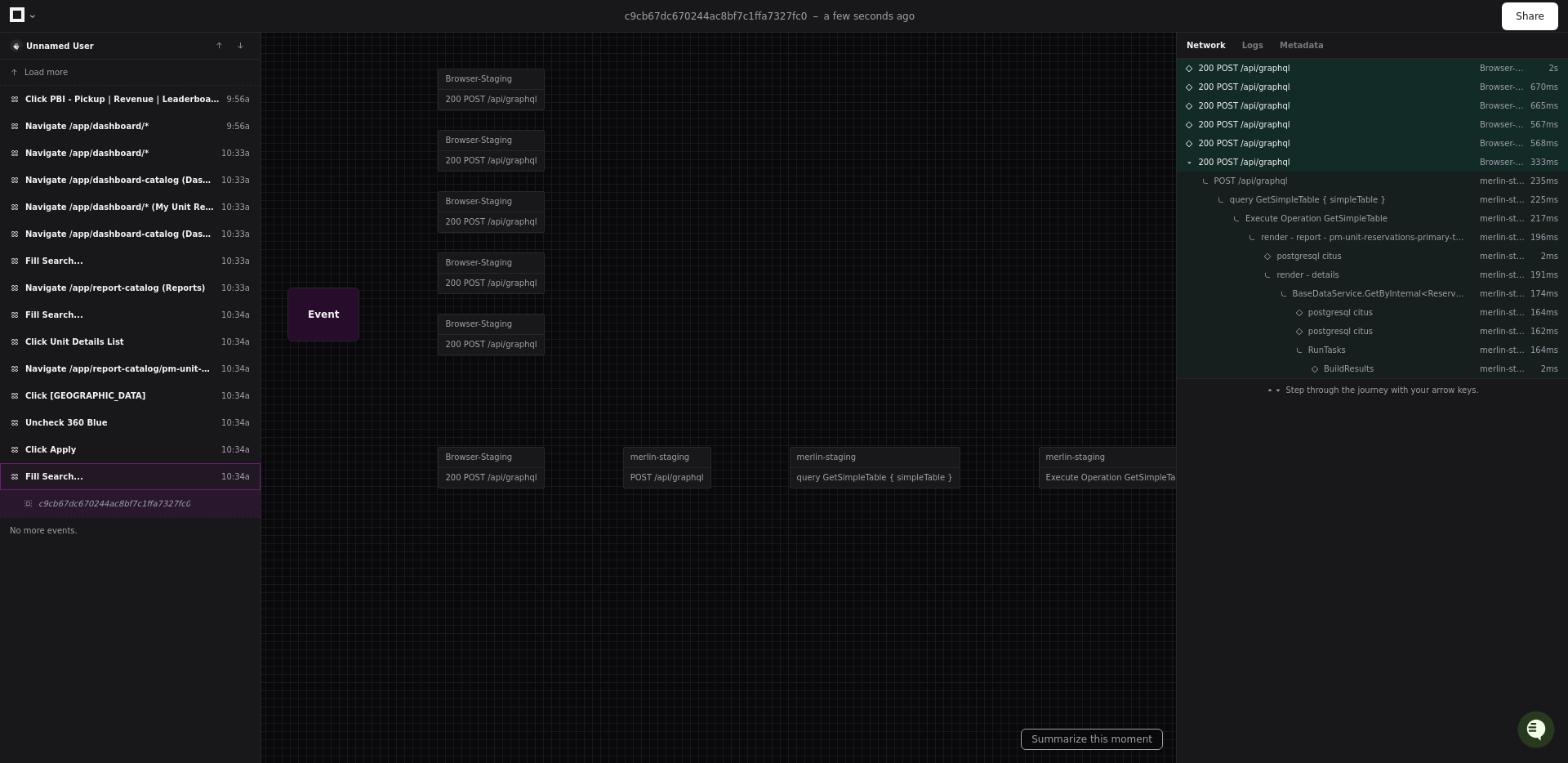
click at [68, 473] on span "Fill Search..." at bounding box center [54, 476] width 58 height 12
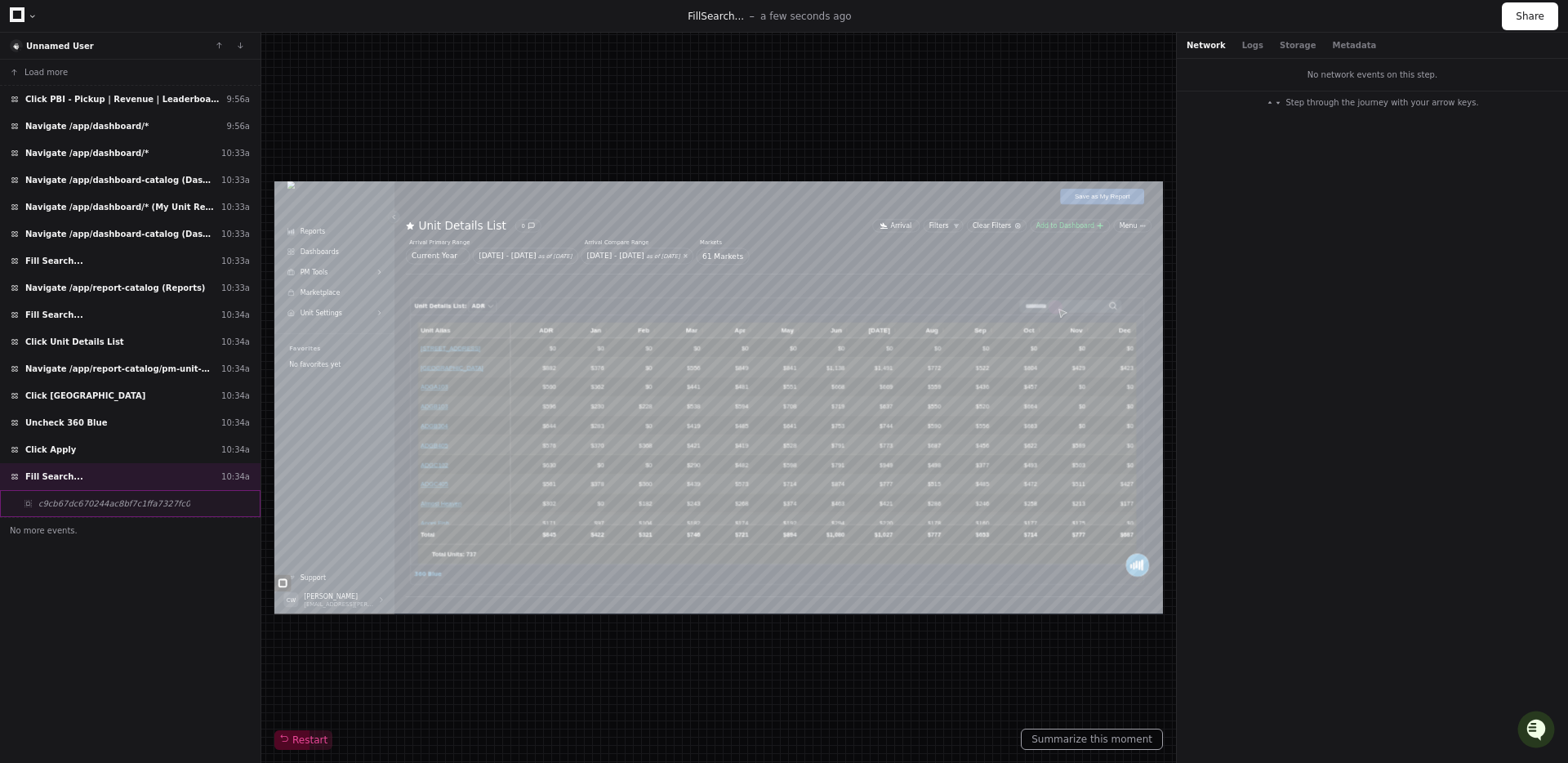
type input "******"
click at [155, 506] on span "c9cb67dc670244ac8bf7c1ffa7327fc0" at bounding box center [115, 503] width 151 height 12
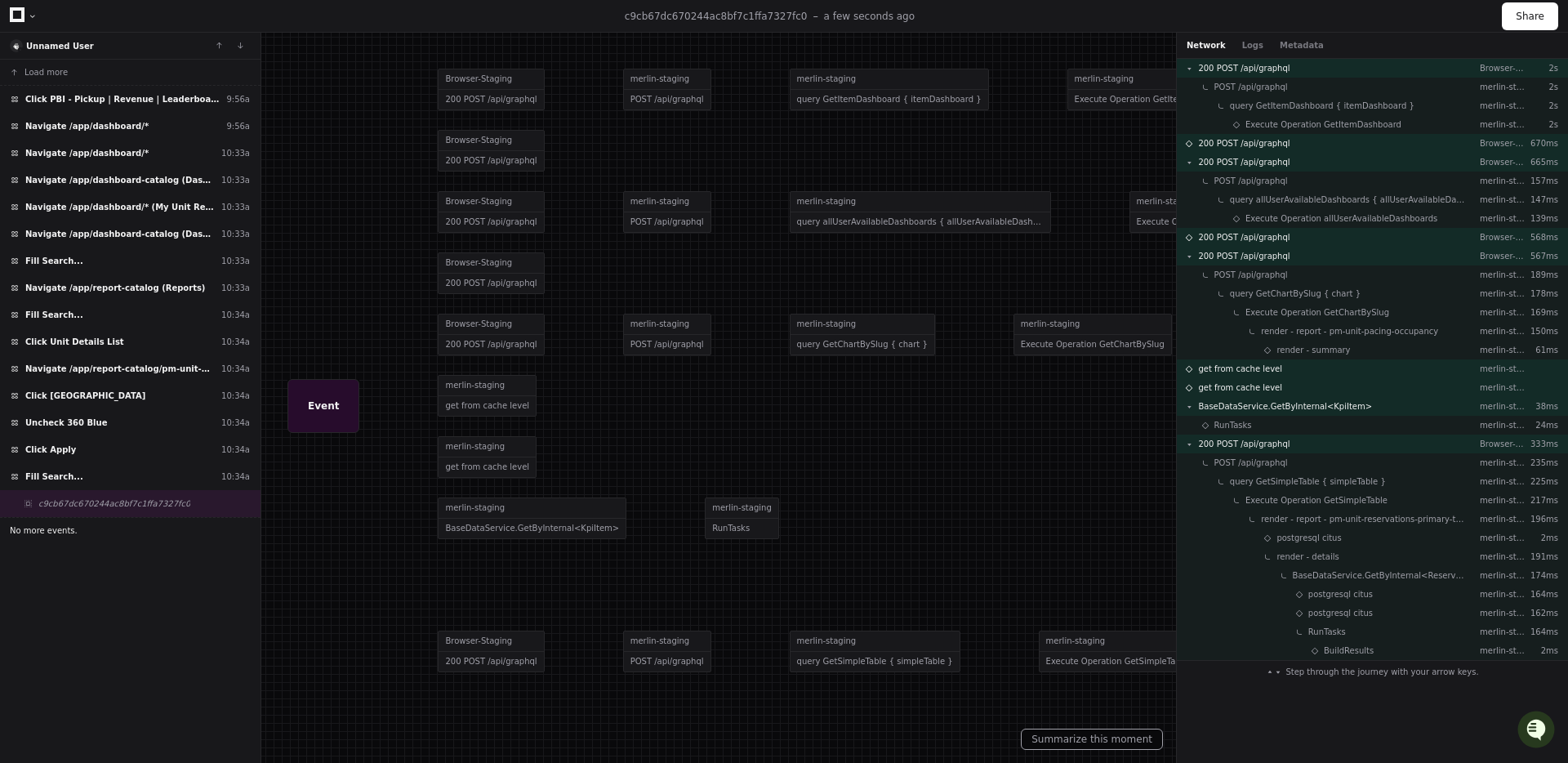
click at [143, 523] on button "No more events." at bounding box center [130, 530] width 260 height 27
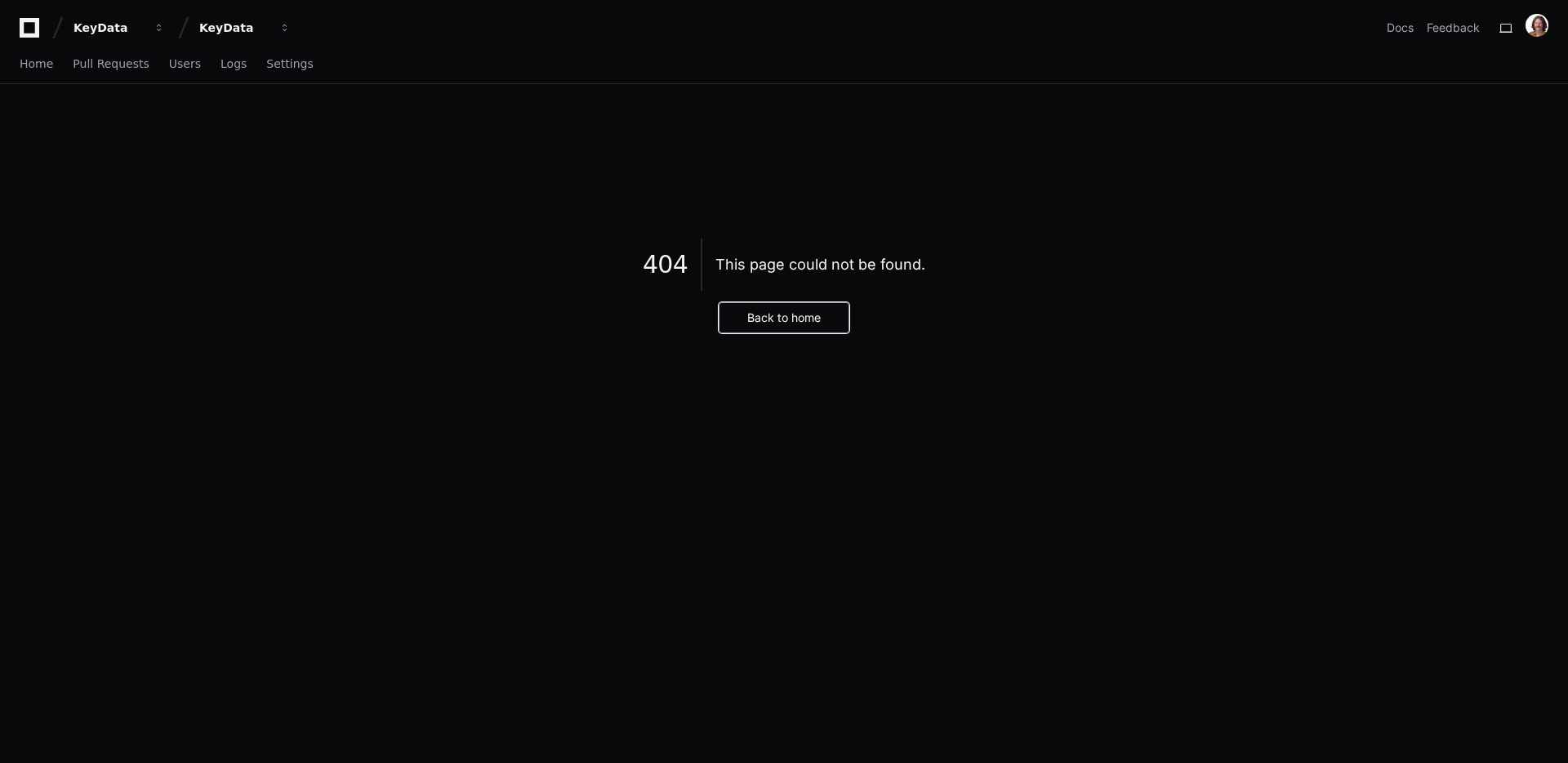
click at [813, 325] on button "Back to home" at bounding box center [784, 317] width 131 height 31
drag, startPoint x: 789, startPoint y: 321, endPoint x: 774, endPoint y: 209, distance: 113.0
click at [786, 314] on button "Back to home" at bounding box center [784, 317] width 131 height 31
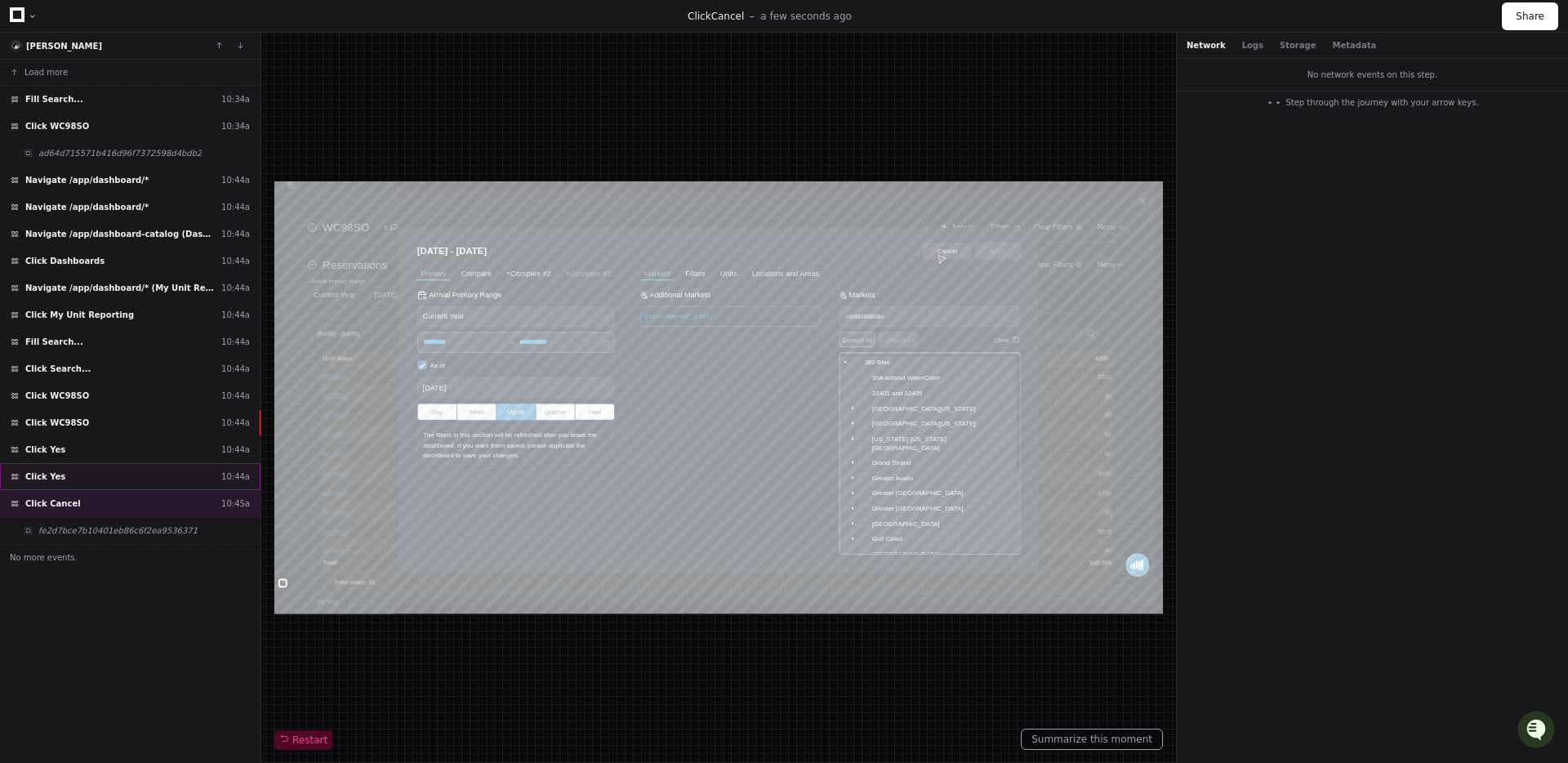
click at [111, 470] on div "Click Yes 10:44a" at bounding box center [130, 476] width 260 height 27
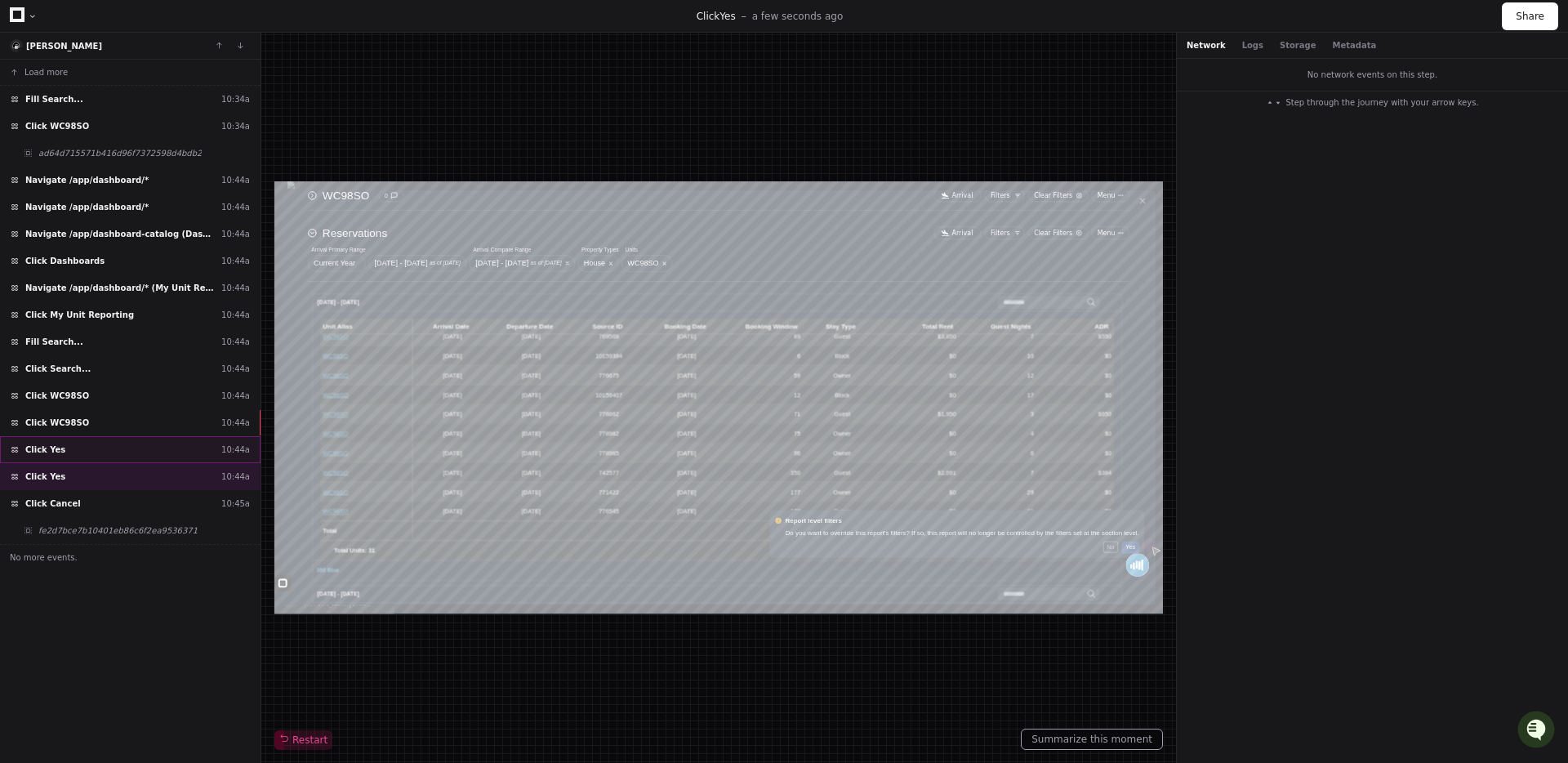
click at [103, 452] on div "Click Yes 10:44a" at bounding box center [130, 450] width 260 height 27
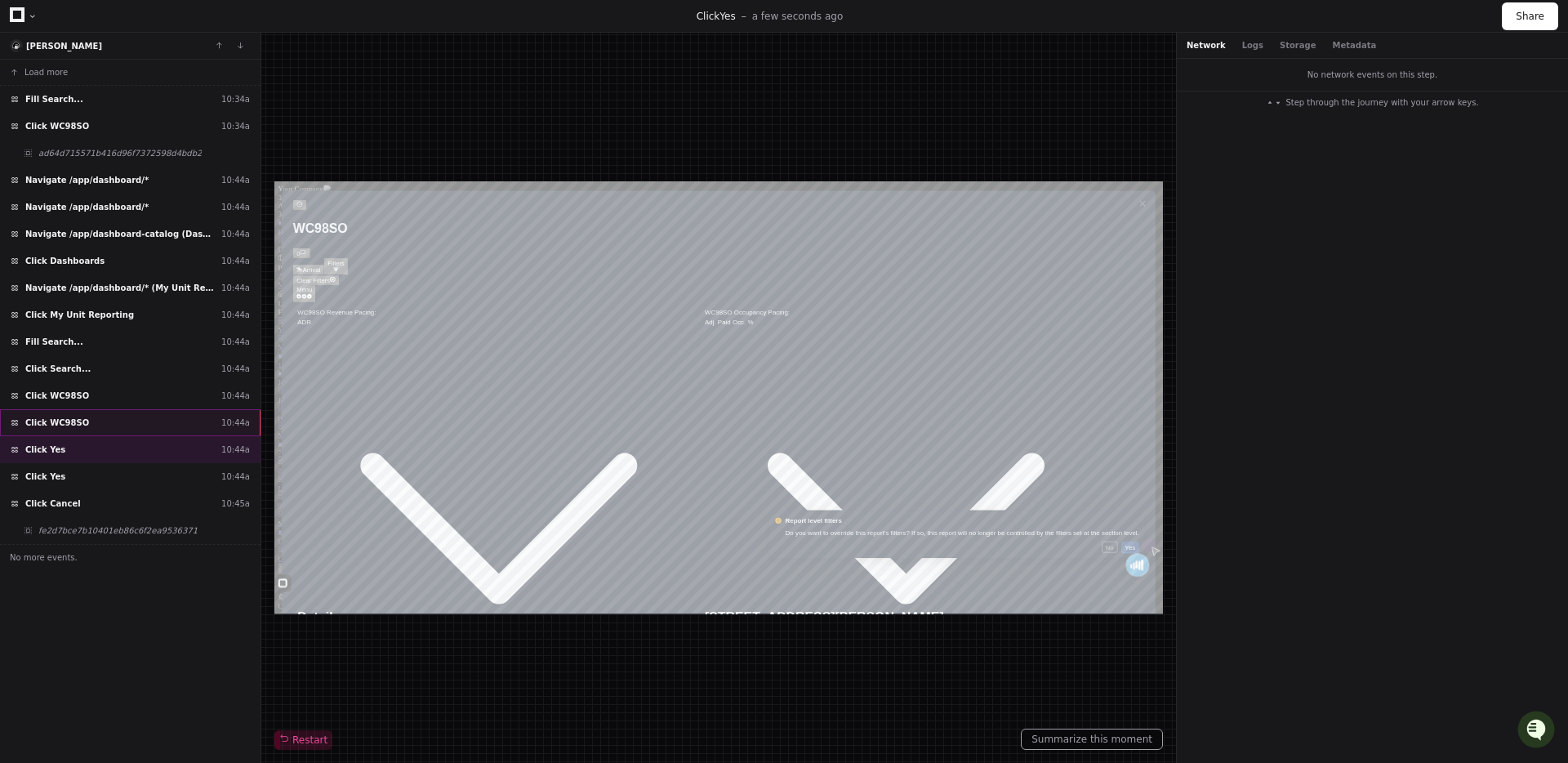
scroll to position [284, 0]
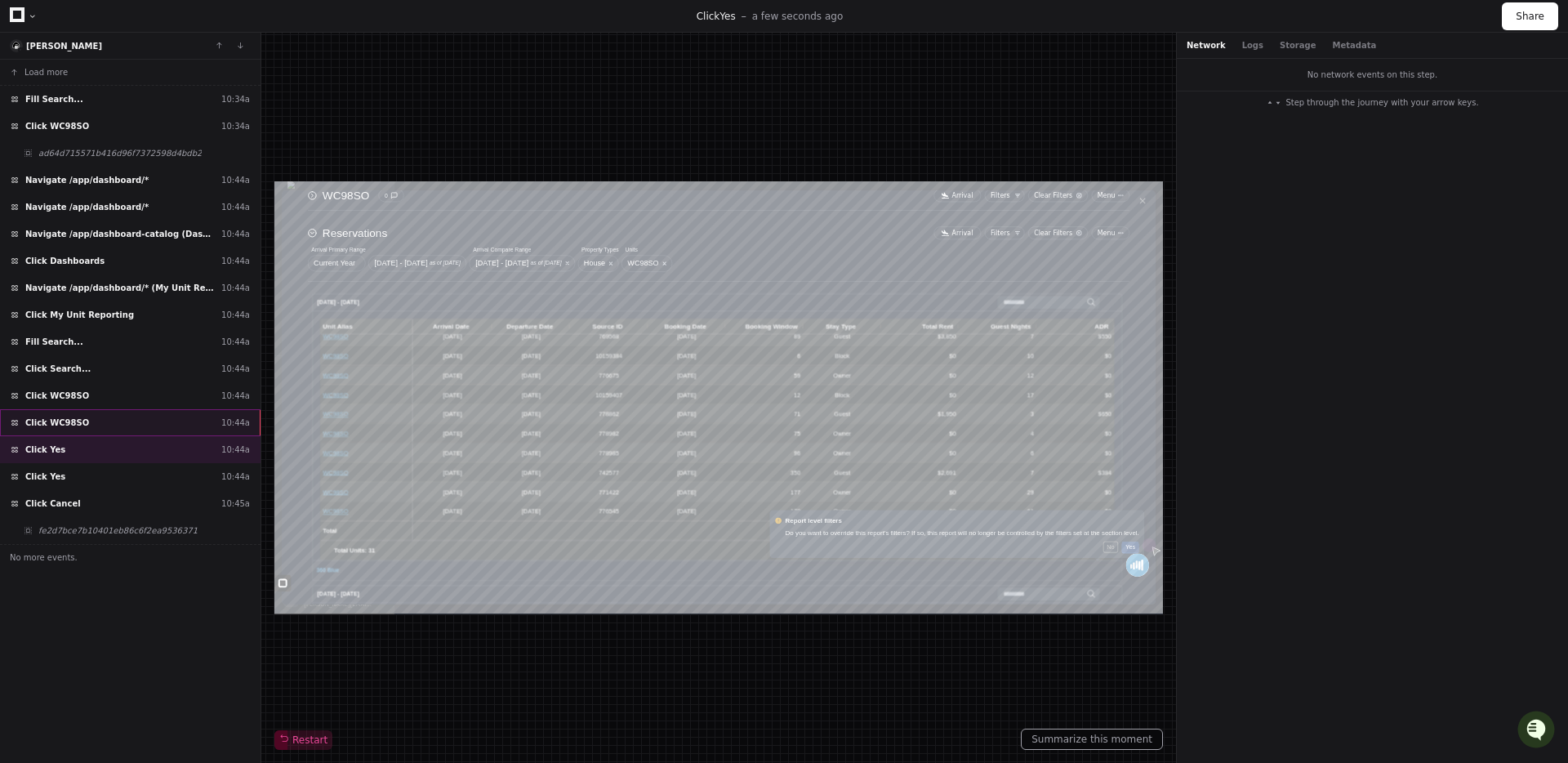
click at [96, 424] on div "Click WC98SO 10:44a" at bounding box center [130, 422] width 260 height 27
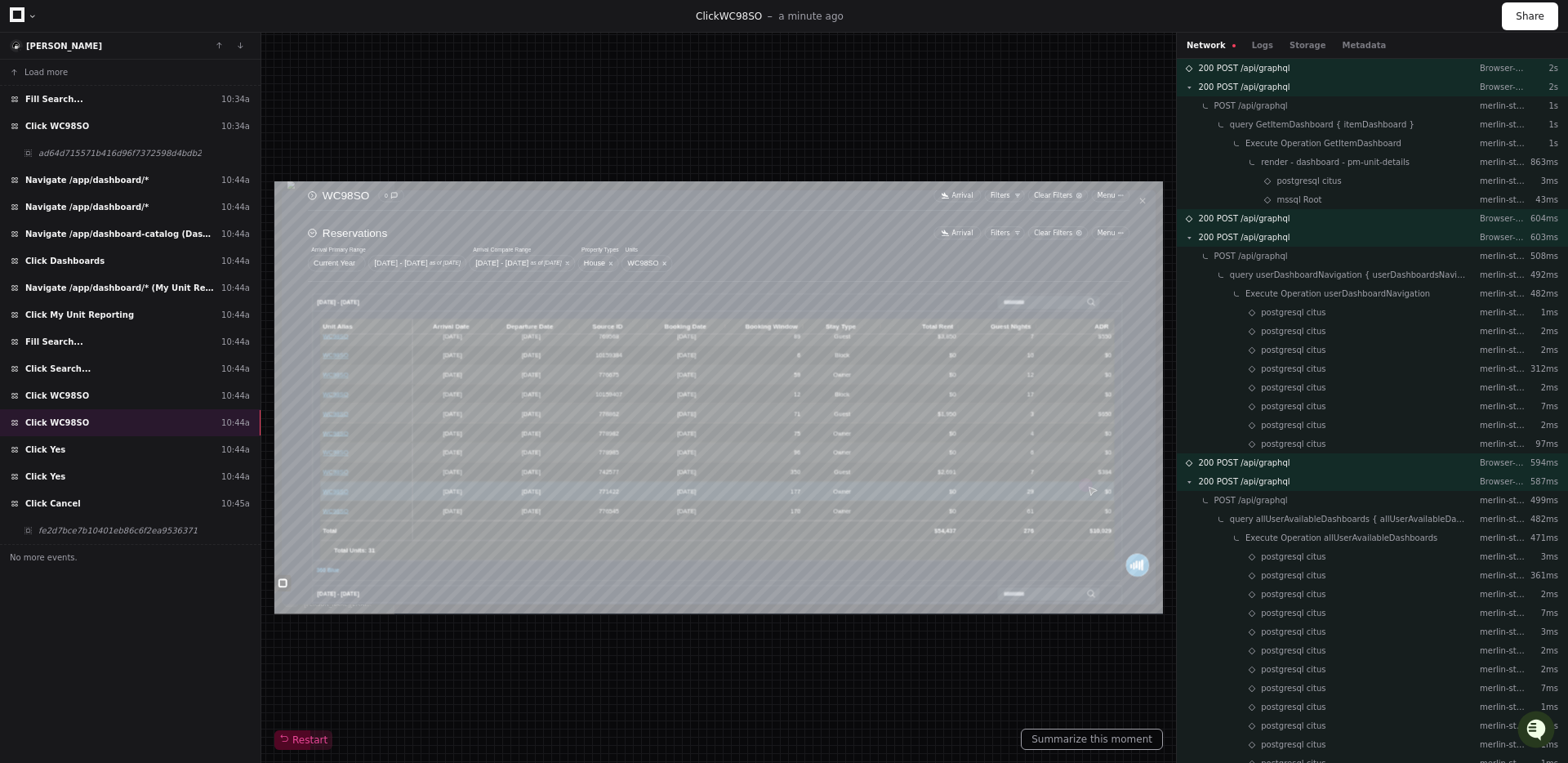
scroll to position [57, 0]
click at [1541, 724] on icon "Open customer support" at bounding box center [1537, 728] width 21 height 21
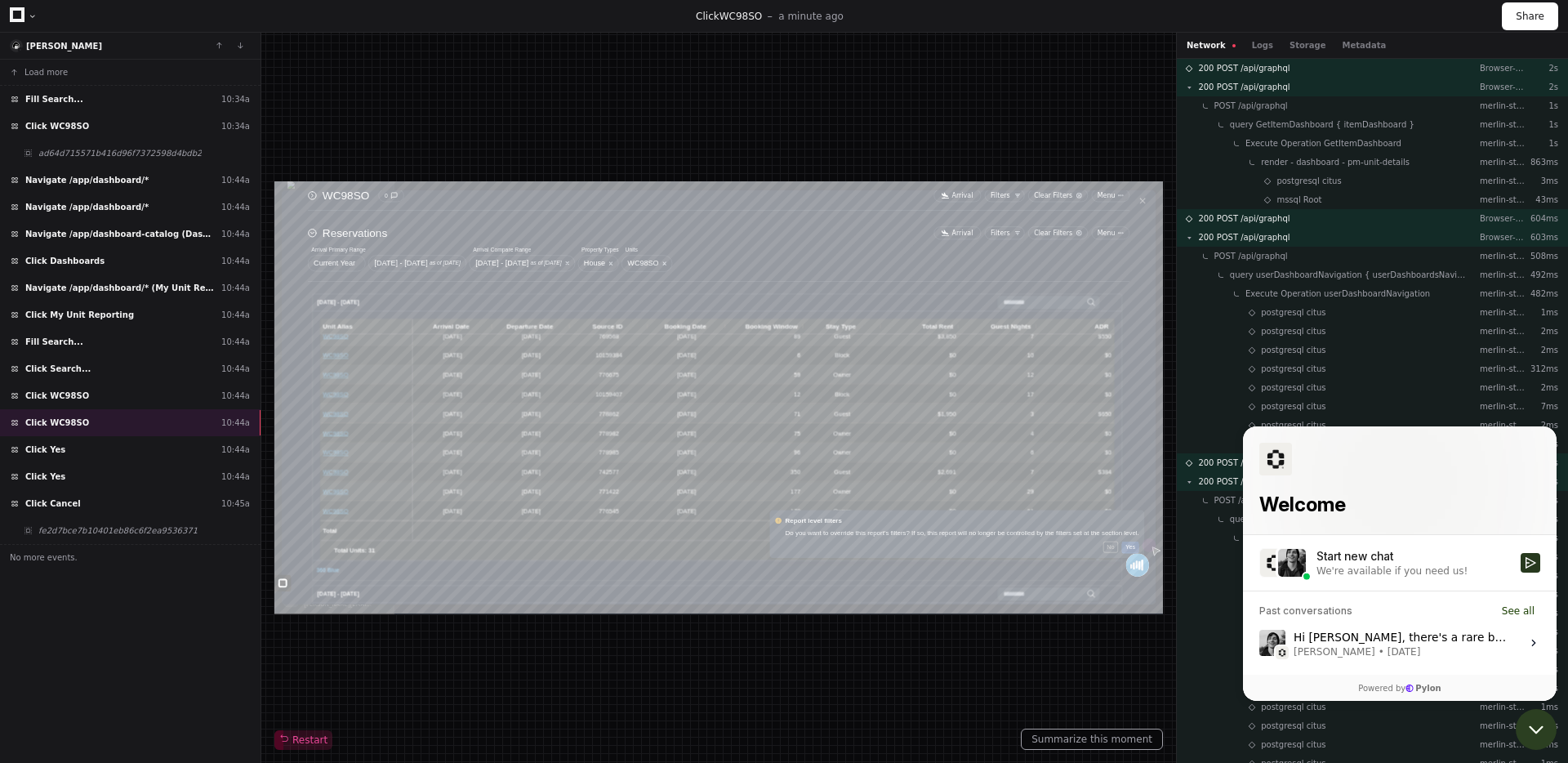
click at [1540, 724] on icon "Open customer support" at bounding box center [1536, 729] width 41 height 41
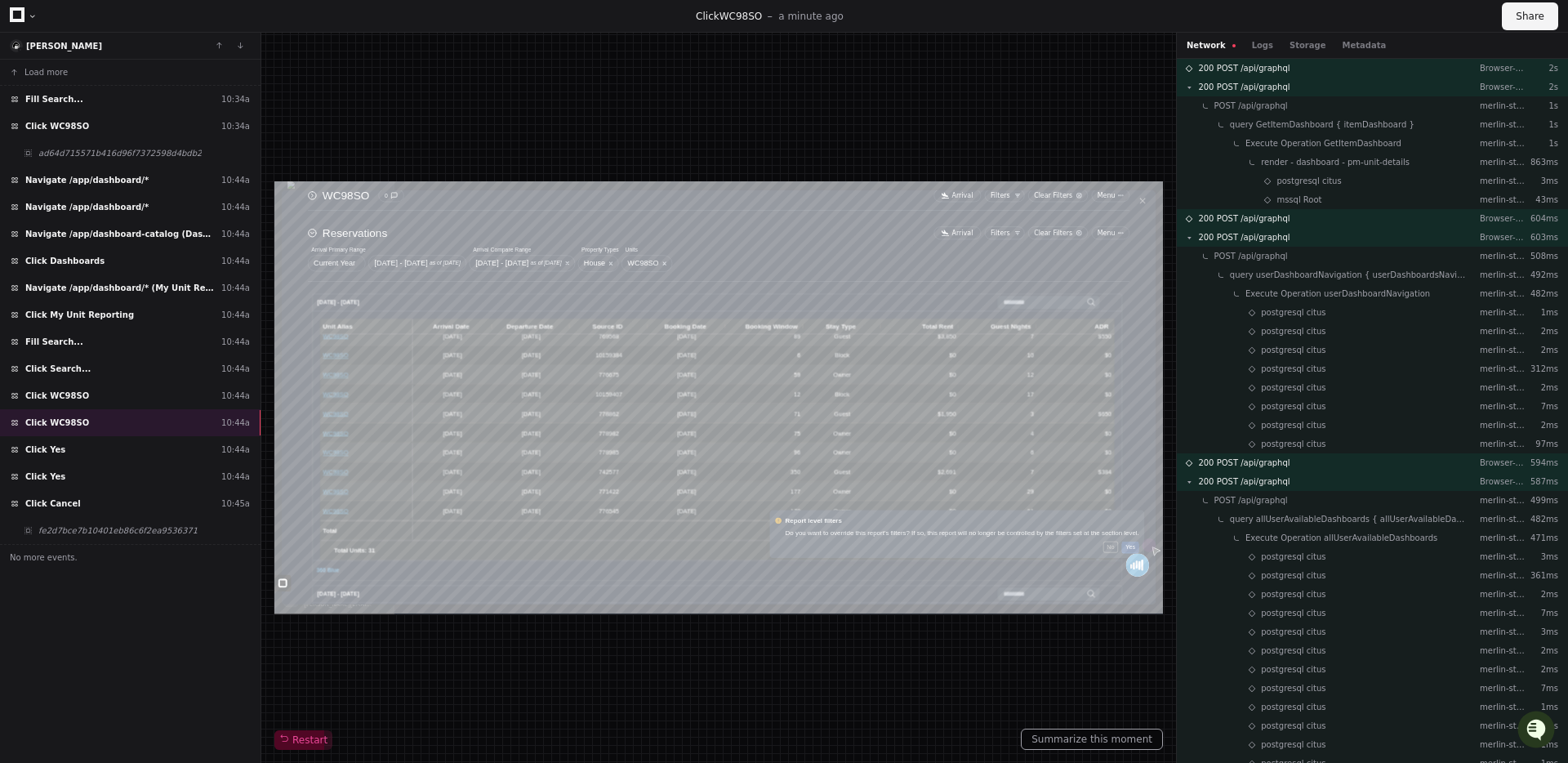
click at [1517, 11] on button "Share" at bounding box center [1530, 16] width 57 height 27
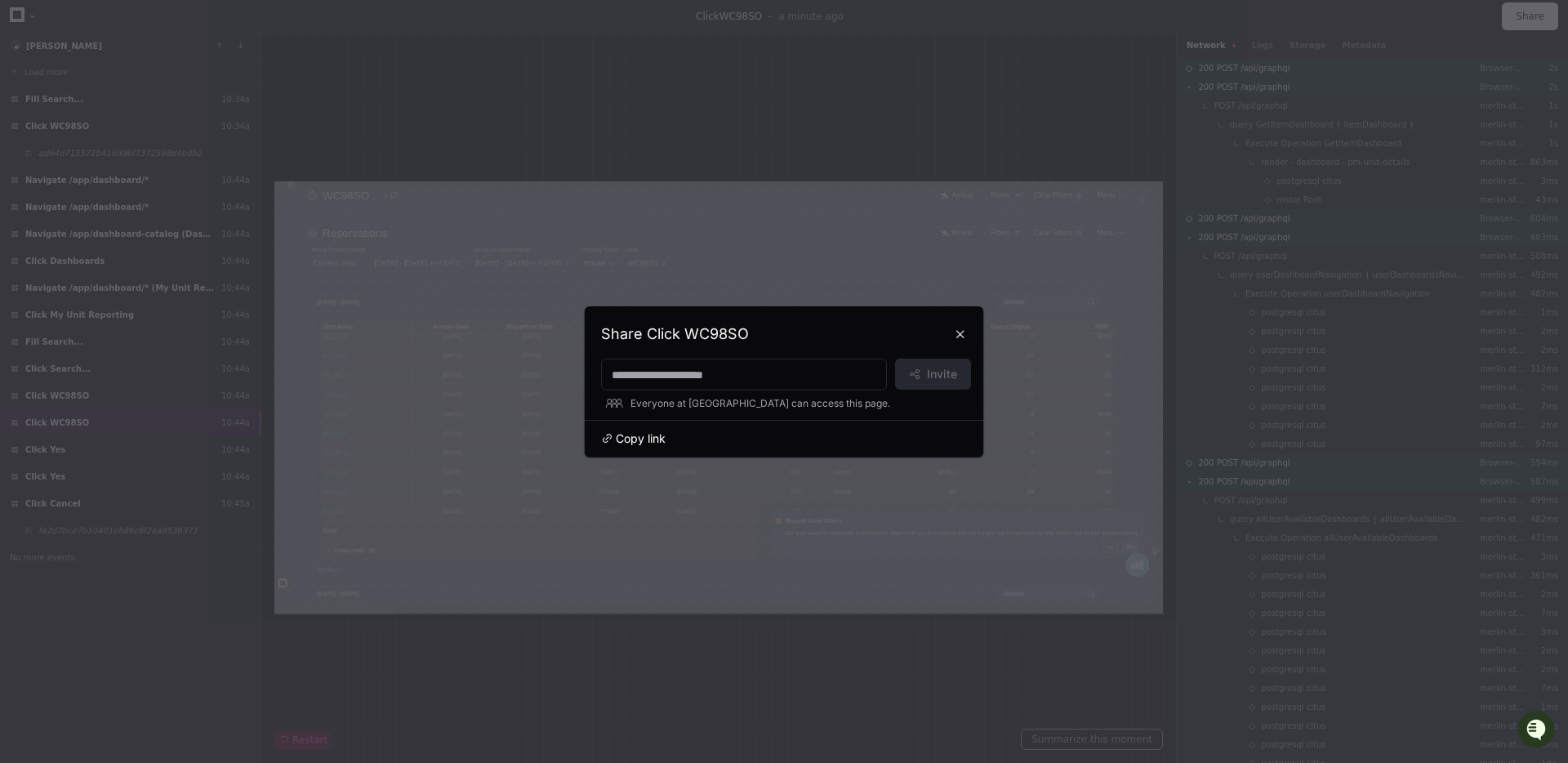
drag, startPoint x: 610, startPoint y: 439, endPoint x: 616, endPoint y: 371, distance: 68.3
click at [610, 439] on span at bounding box center [607, 438] width 11 height 11
click at [734, 68] on div at bounding box center [784, 382] width 1568 height 763
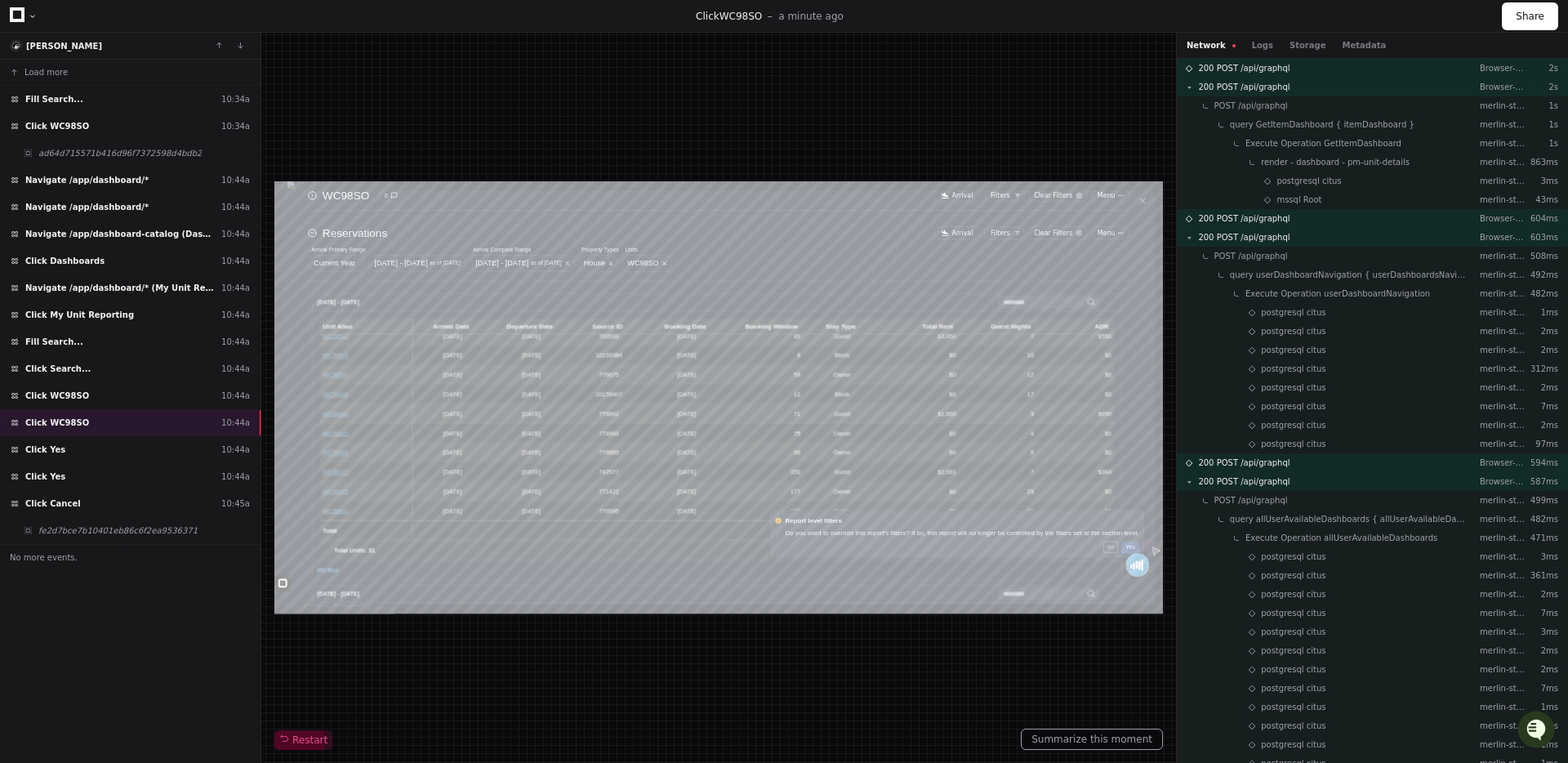
click at [20, 14] on icon at bounding box center [17, 15] width 15 height 15
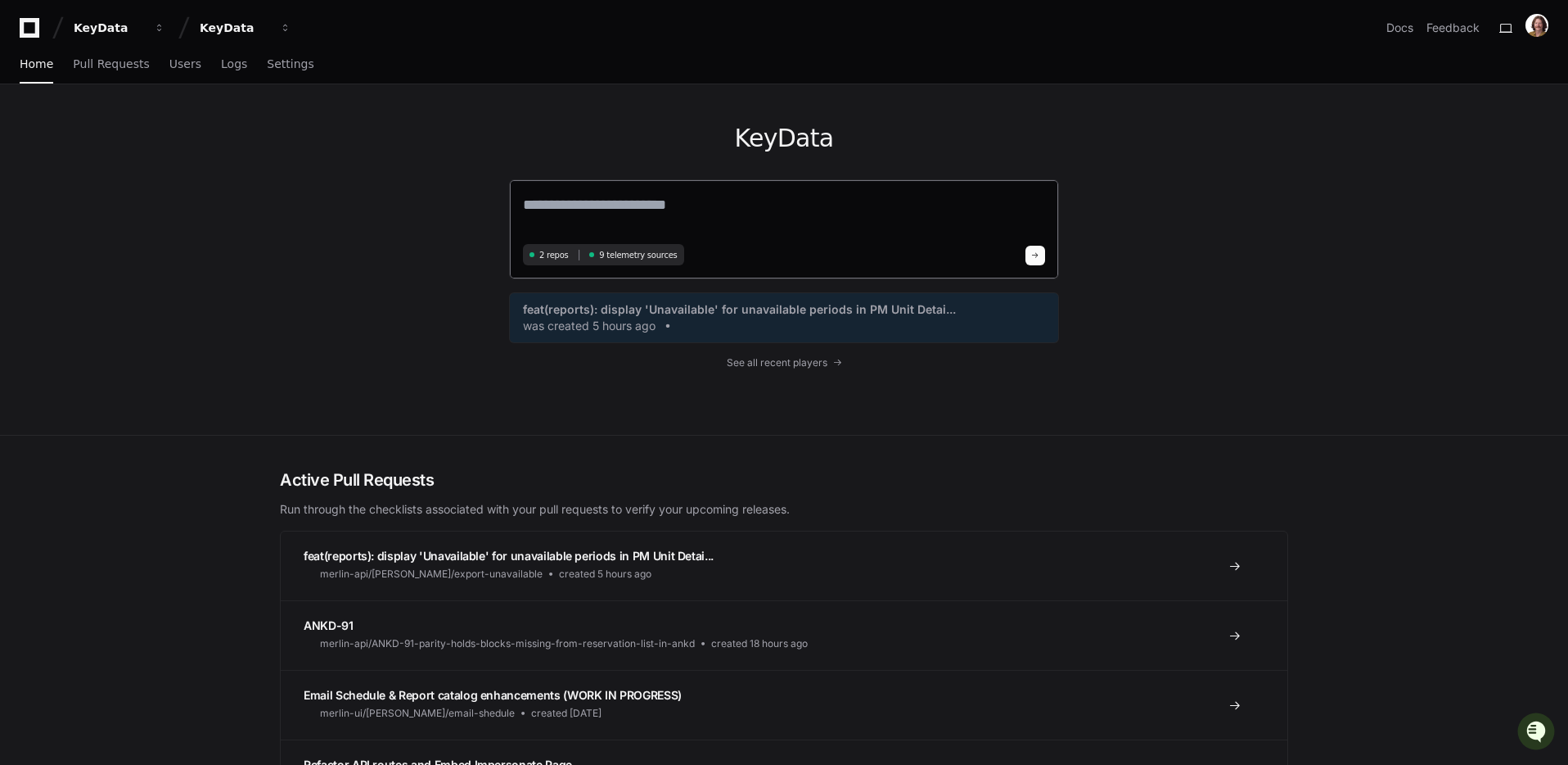
click at [722, 215] on textarea at bounding box center [784, 216] width 523 height 46
paste textarea "**********"
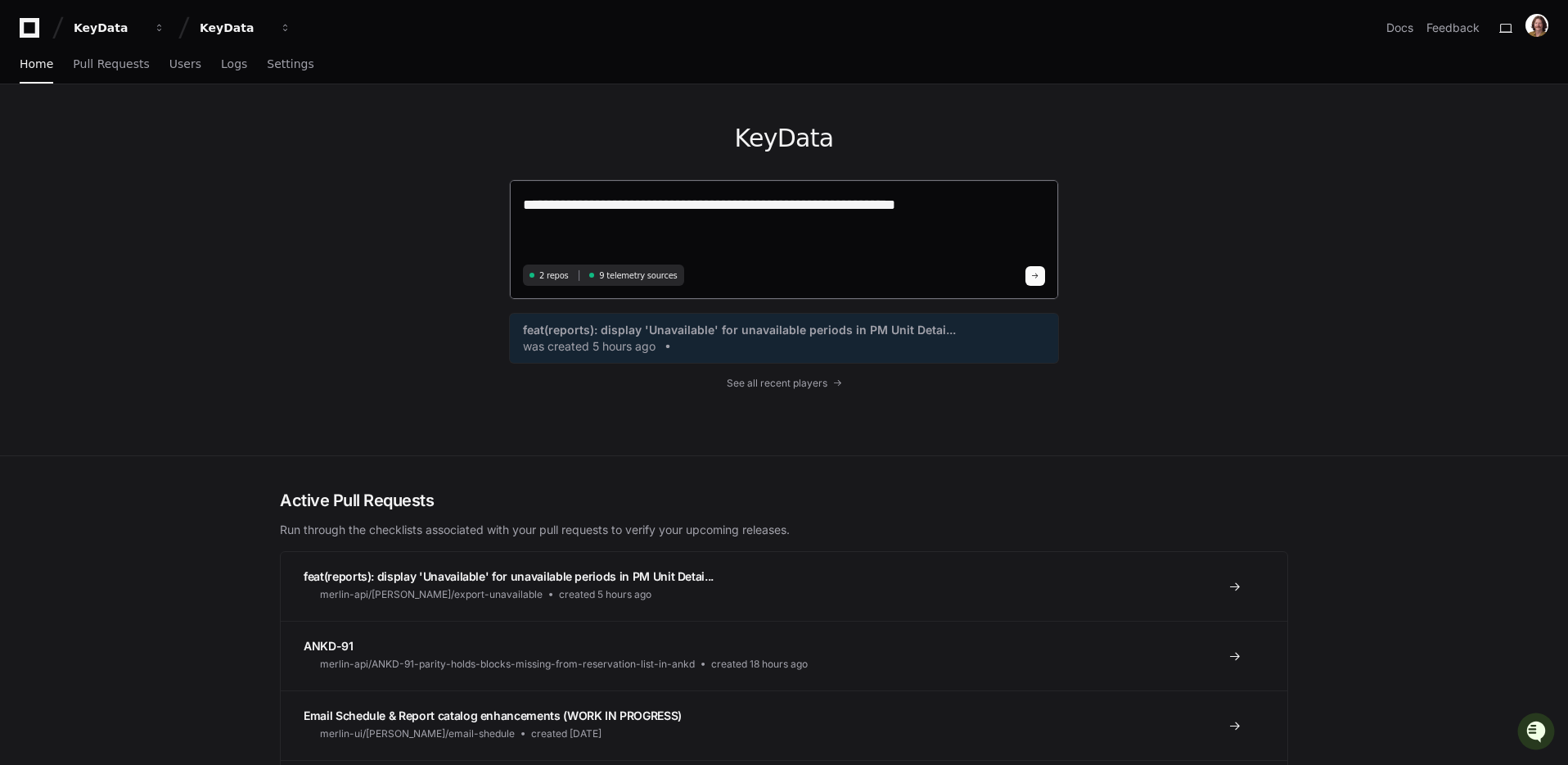
paste textarea "**********"
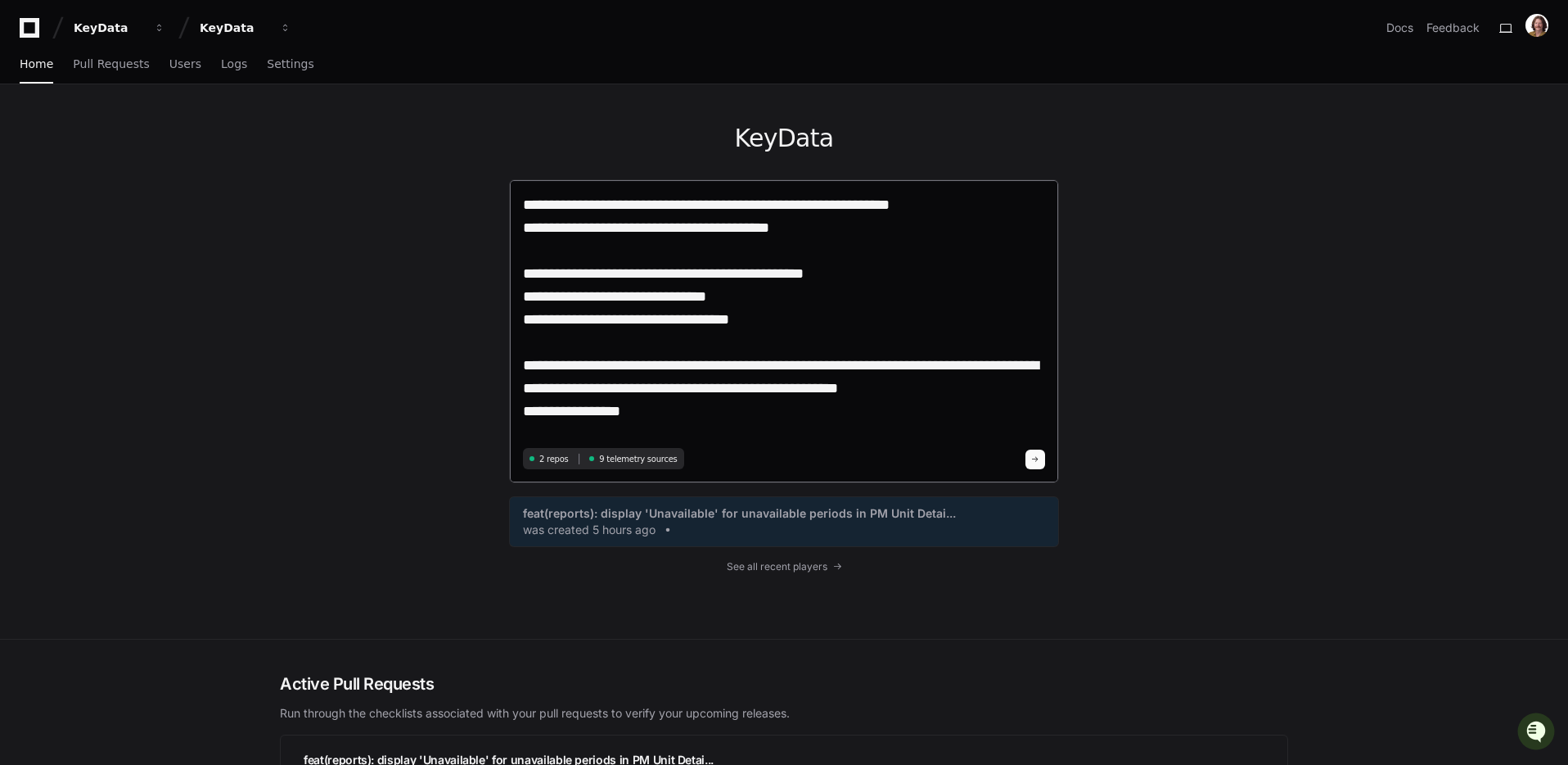
paste textarea "**********"
type textarea "**********"
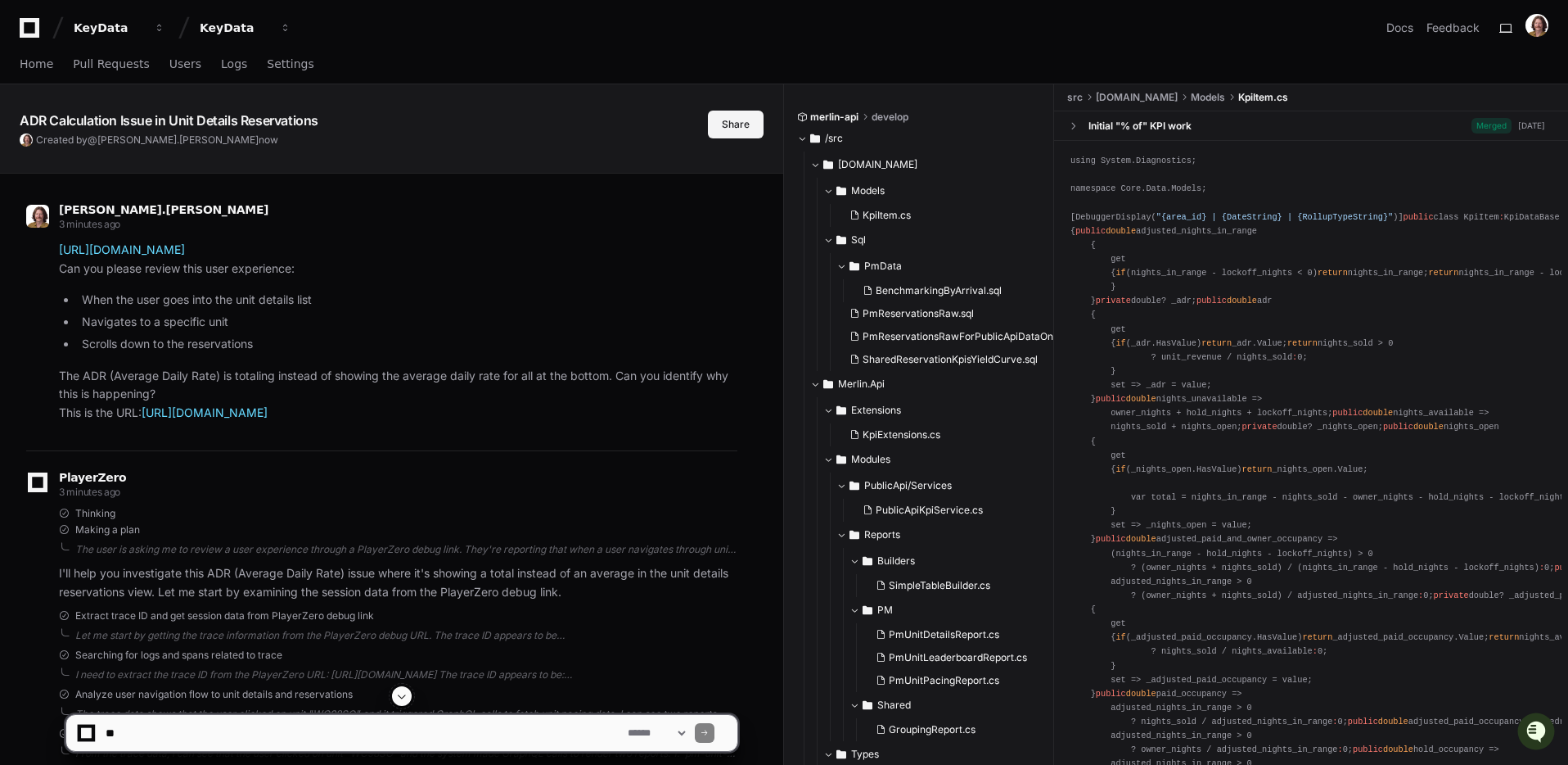
click at [740, 126] on button "Share" at bounding box center [735, 123] width 56 height 28
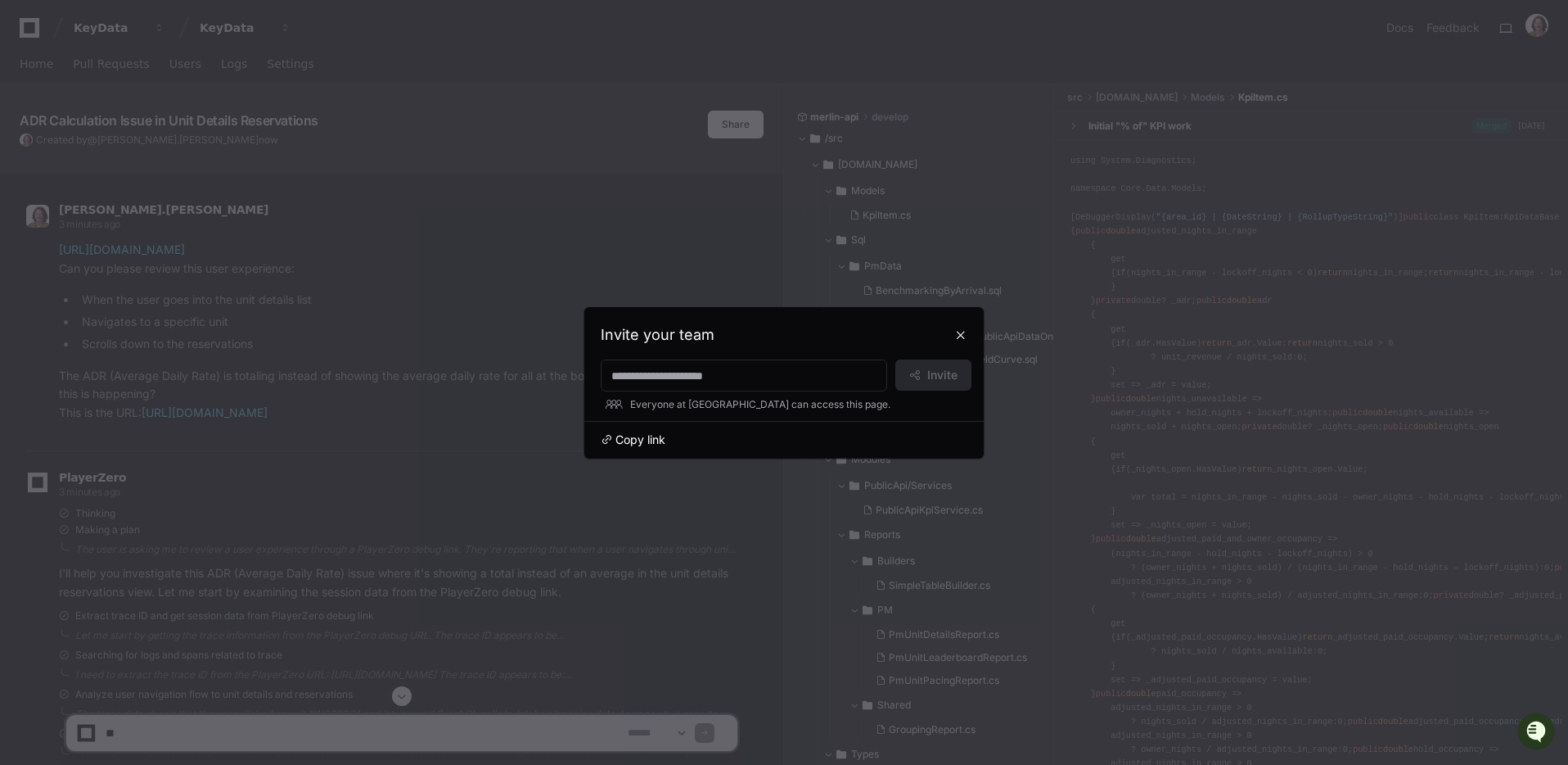
click at [639, 445] on span "Copy link" at bounding box center [640, 439] width 50 height 16
